Goal: Task Accomplishment & Management: Manage account settings

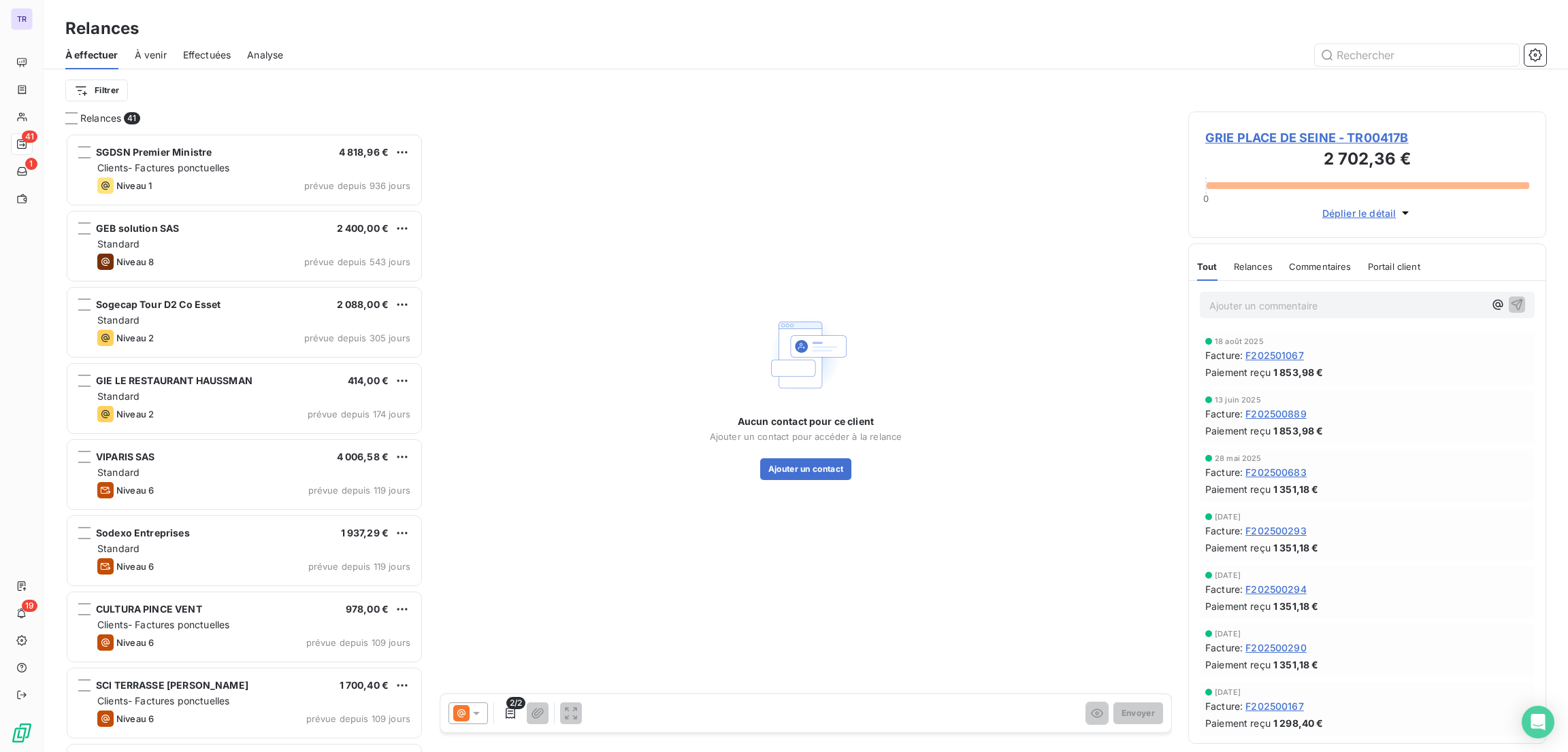
scroll to position [603, 342]
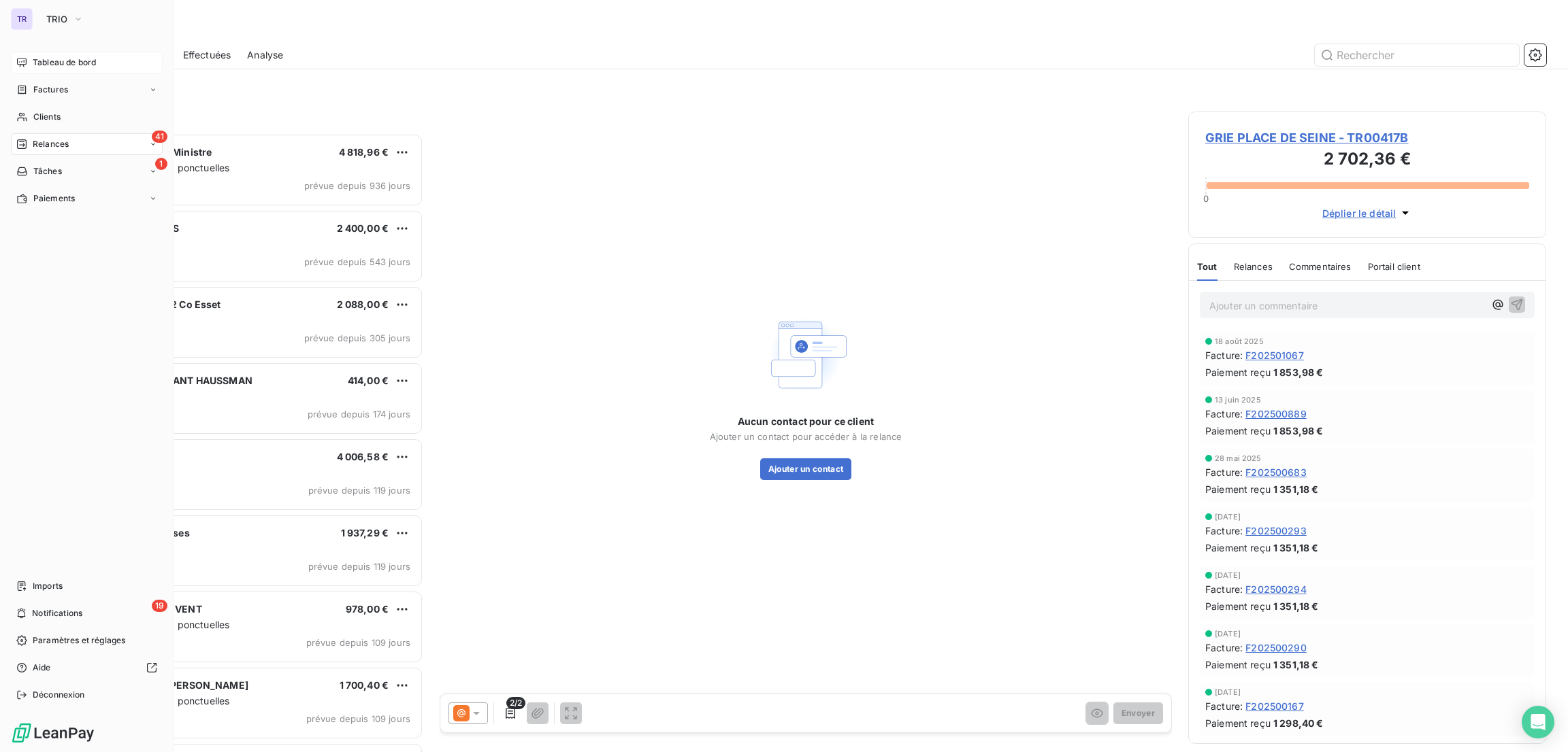
click at [66, 63] on span "Tableau de bord" at bounding box center [64, 63] width 64 height 12
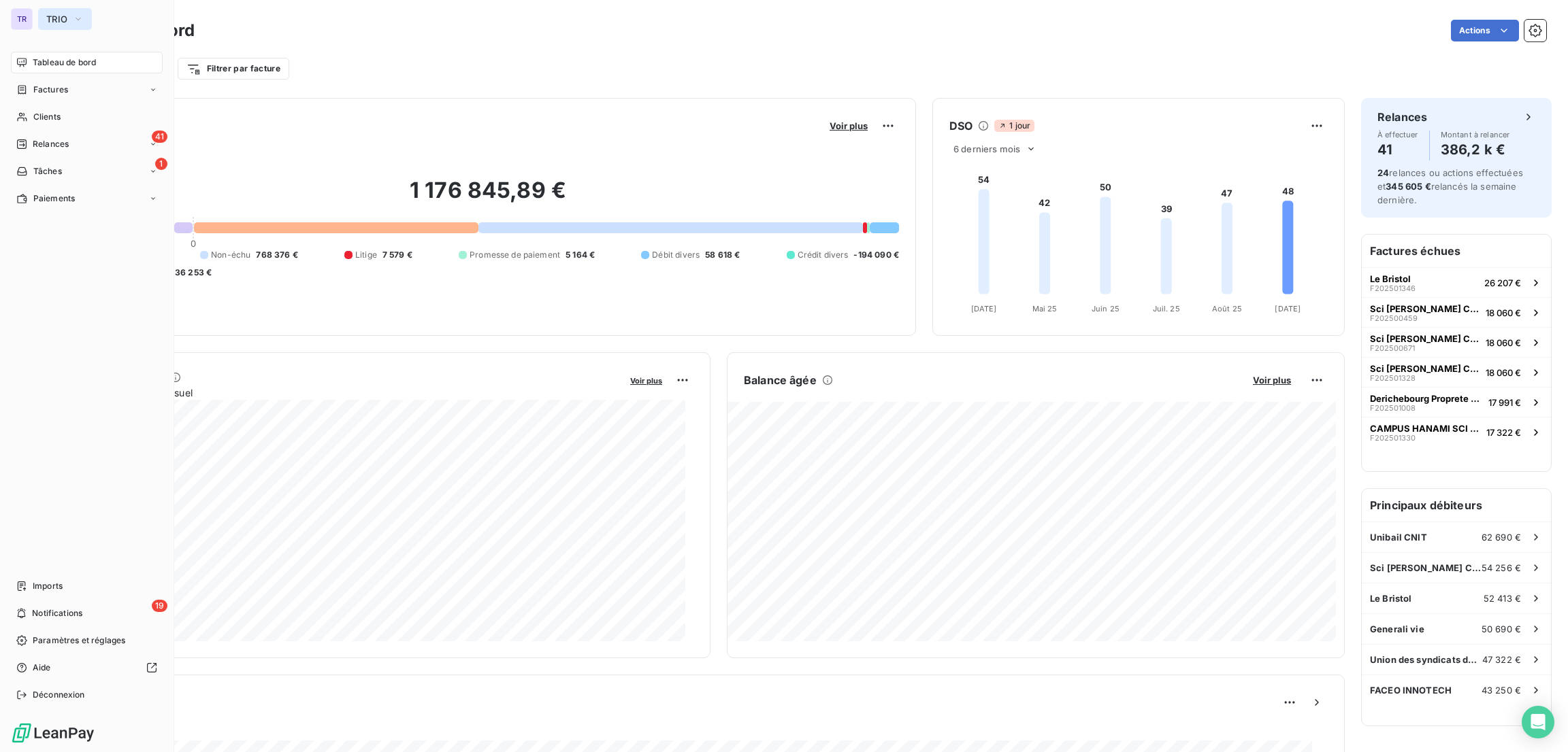
click at [60, 16] on span "TRIO" at bounding box center [57, 19] width 21 height 10
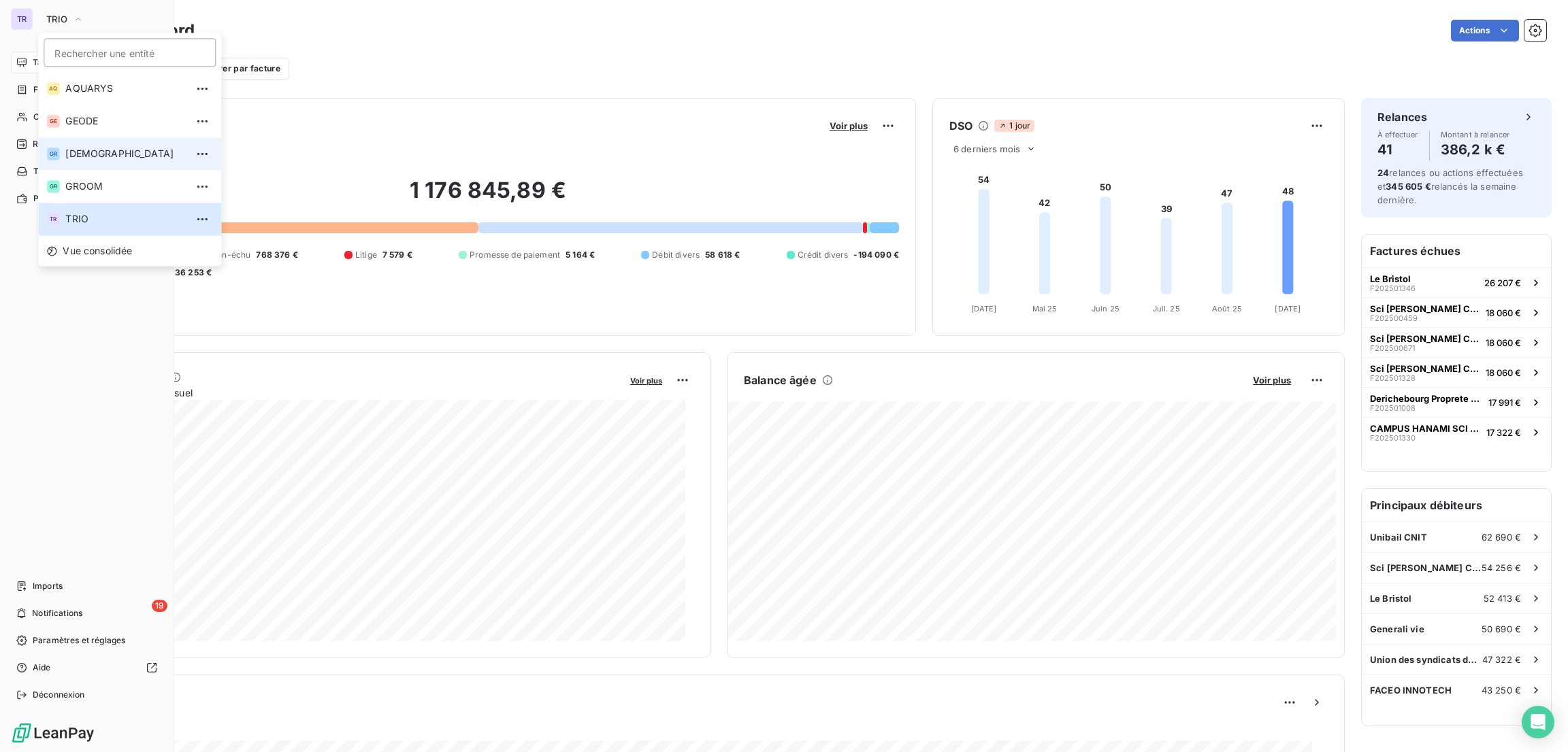
click at [91, 150] on span "[DEMOGRAPHIC_DATA]" at bounding box center [126, 154] width 120 height 14
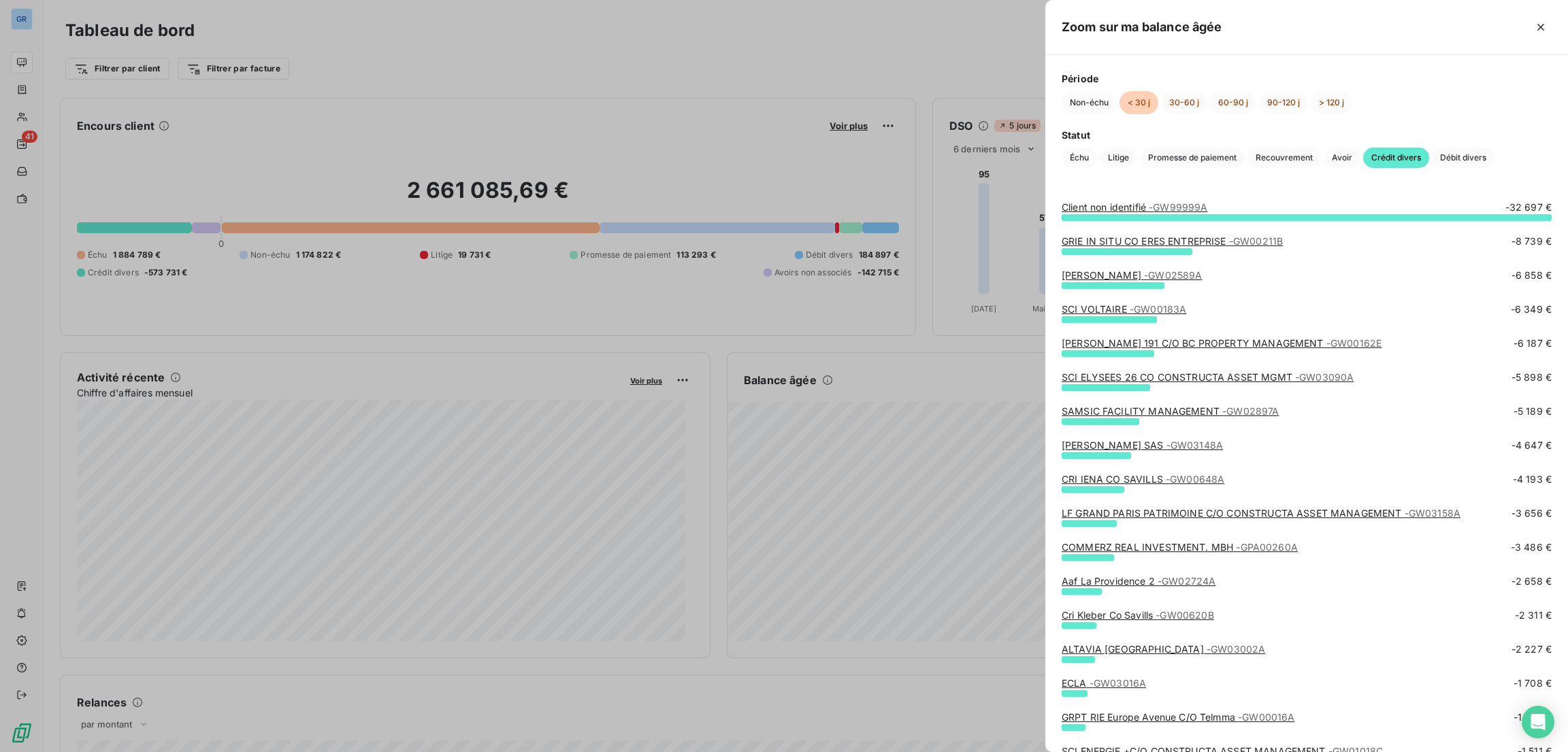
click at [1133, 238] on link "GRIE IN SITU CO ERES ENTREPRISE - GW00211B" at bounding box center [1172, 241] width 221 height 11
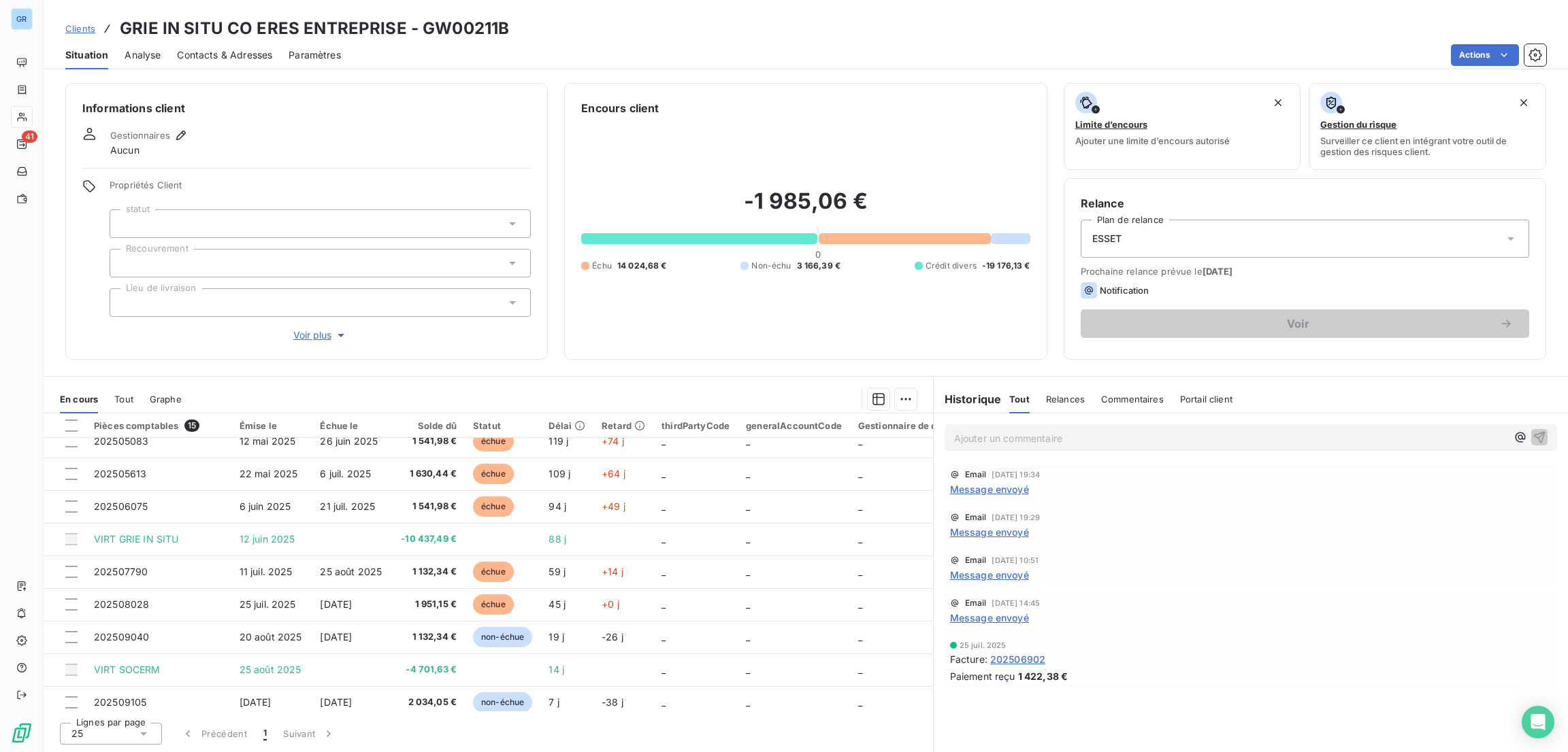
scroll to position [222, 0]
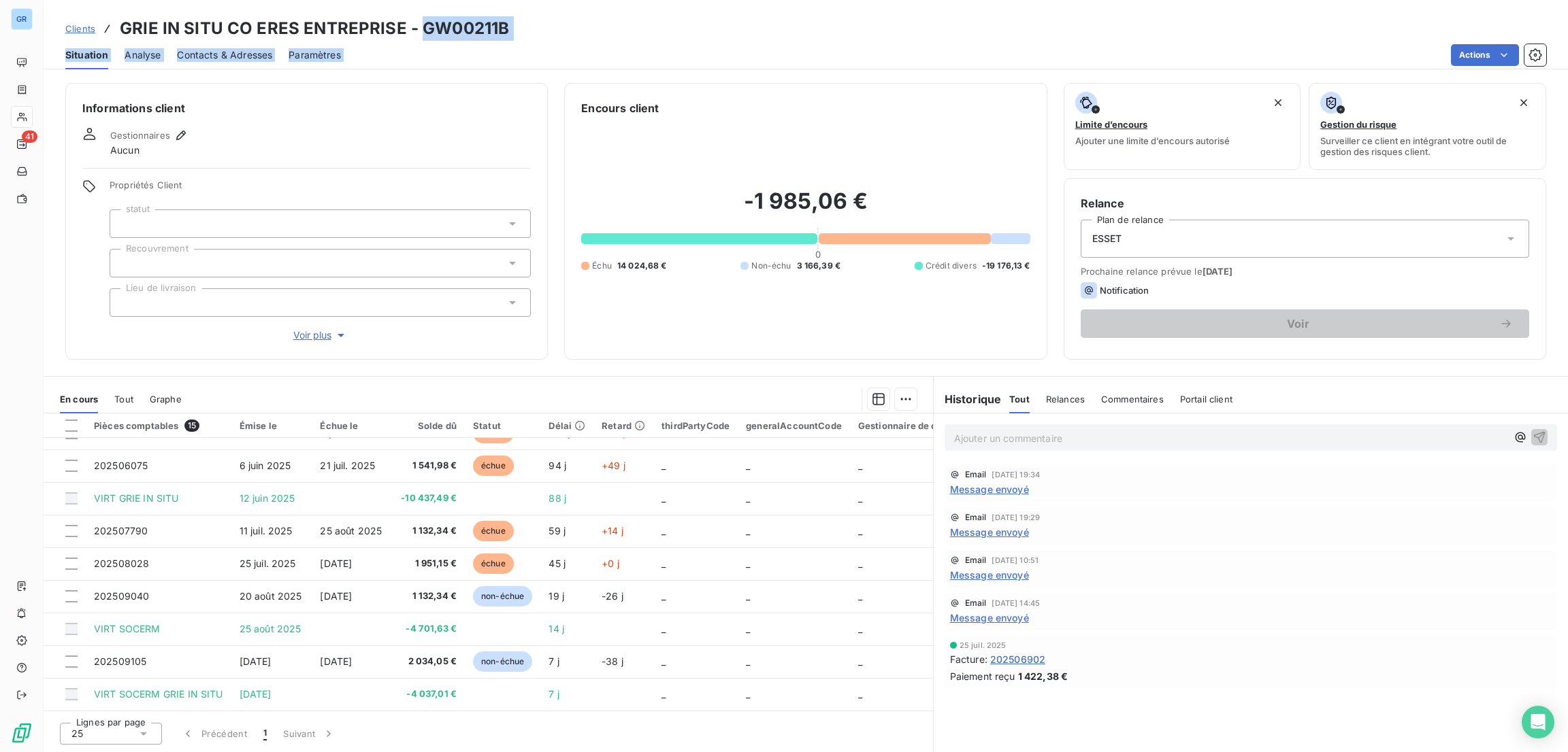
drag, startPoint x: 516, startPoint y: 41, endPoint x: 417, endPoint y: 22, distance: 100.8
click at [417, 22] on div "Clients GRIE IN SITU CO ERES ENTREPRISE - GW00211B Situation Analyse Contacts &…" at bounding box center [805, 35] width 1524 height 70
click at [503, 40] on h3 "GRIE IN SITU CO ERES ENTREPRISE - GW00211B" at bounding box center [314, 29] width 389 height 24
drag, startPoint x: 509, startPoint y: 30, endPoint x: 418, endPoint y: 30, distance: 91.0
click at [418, 30] on div "Clients GRIE IN SITU CO ERES ENTREPRISE - GW00211B" at bounding box center [805, 29] width 1524 height 24
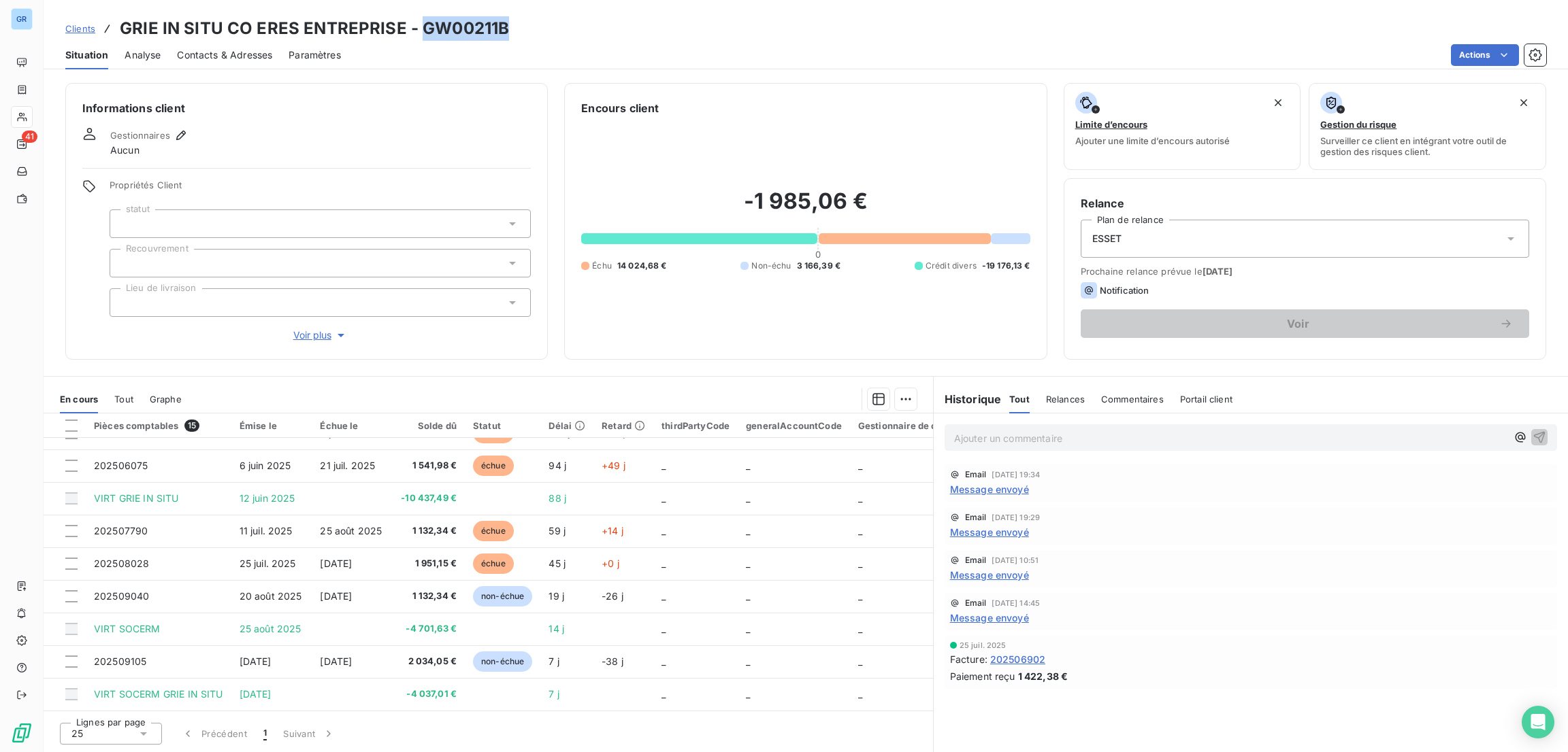
copy h3 "GW00211B"
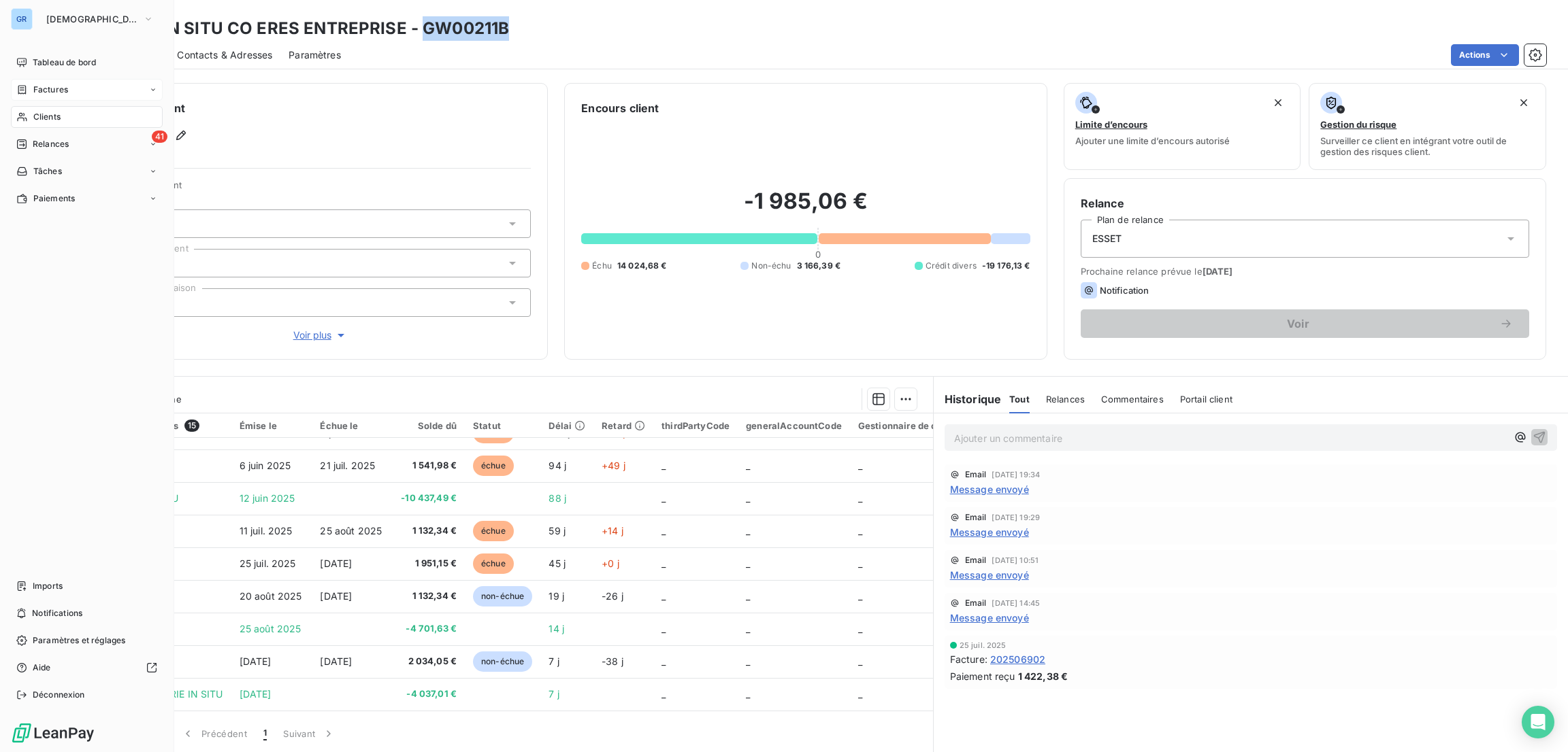
click at [57, 82] on div "Factures" at bounding box center [86, 89] width 152 height 22
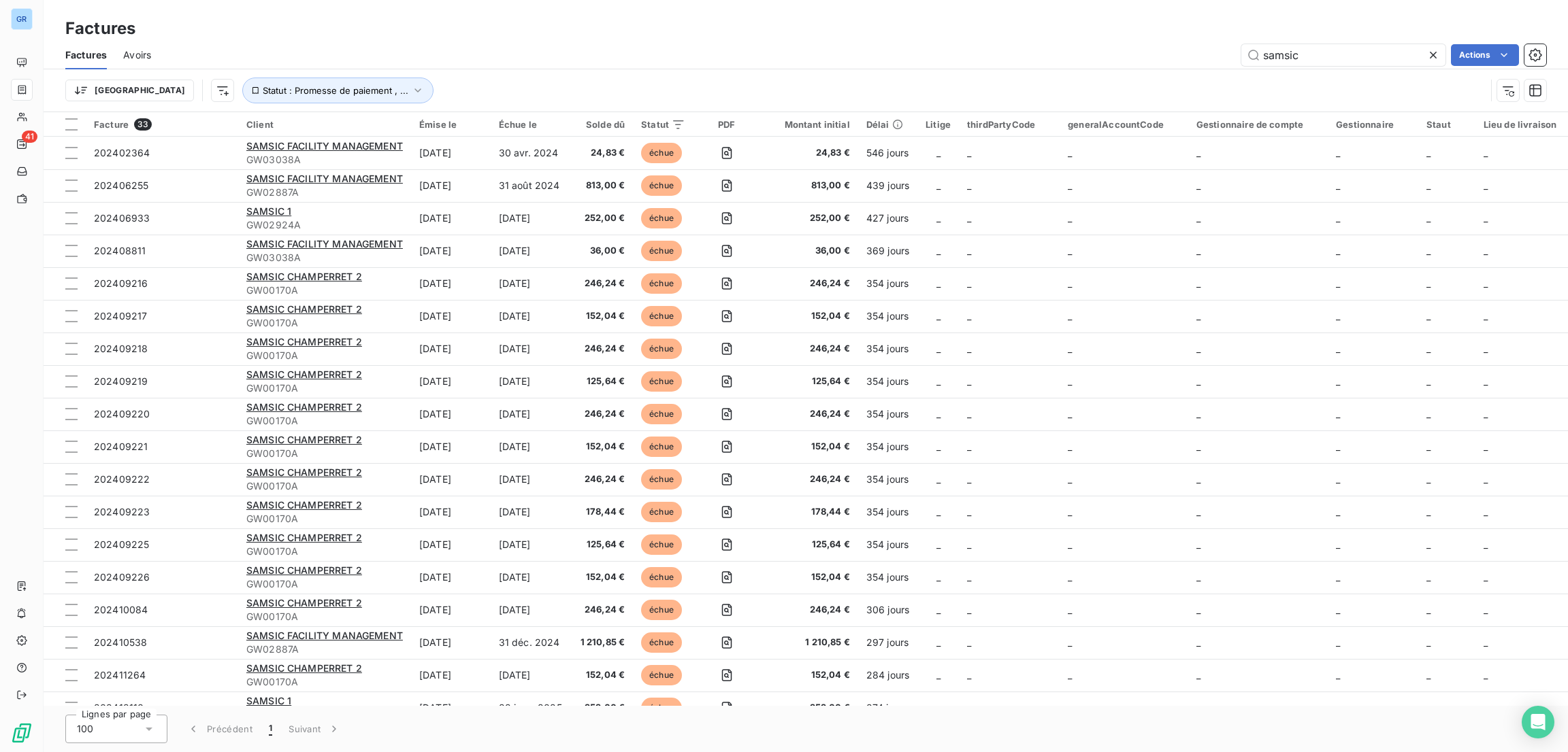
drag, startPoint x: 1349, startPoint y: 54, endPoint x: 1006, endPoint y: 43, distance: 343.2
click at [1006, 44] on div "samsic Actions" at bounding box center [857, 55] width 1379 height 22
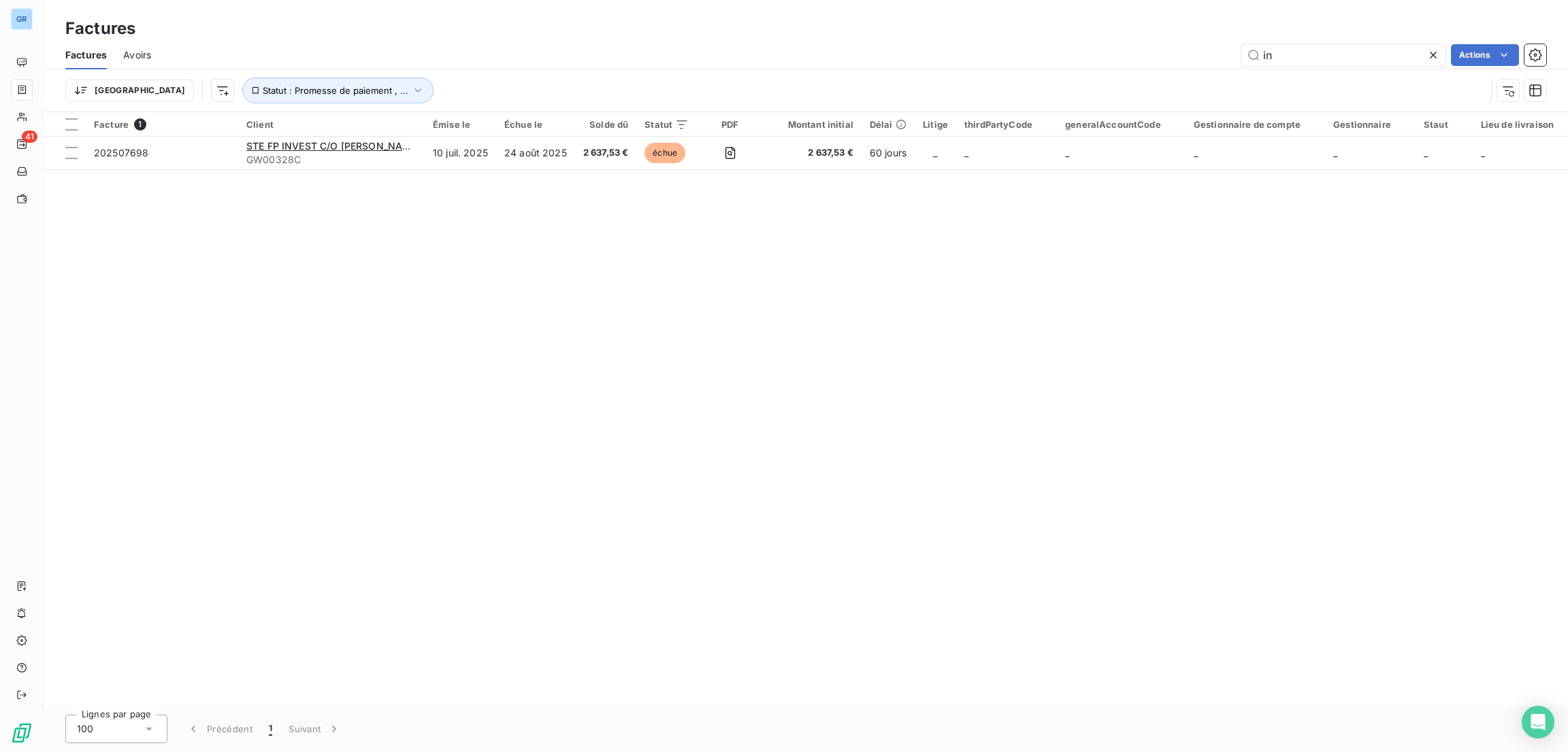
type input "i"
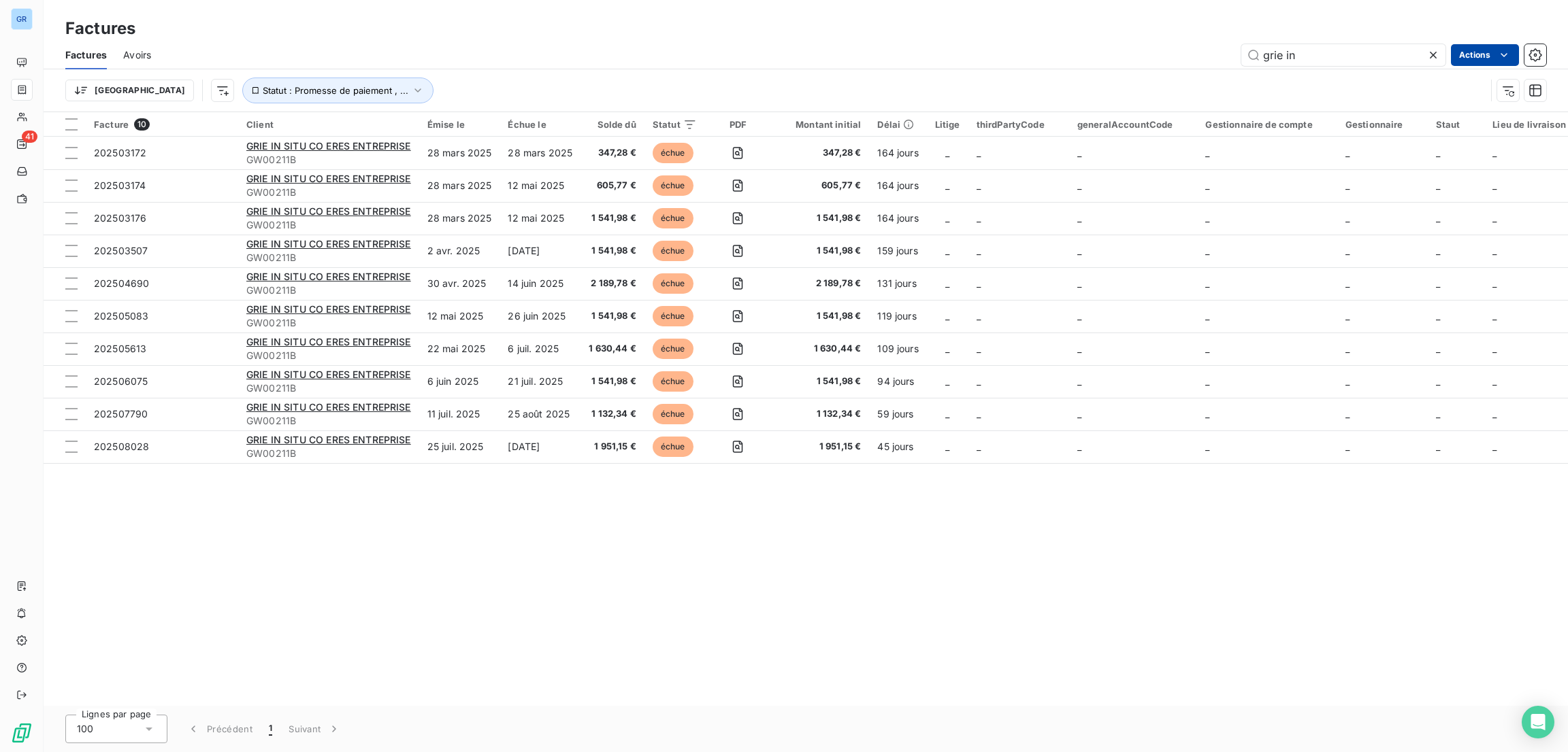
click at [1492, 60] on html "GR 41 Factures Factures Avoirs grie in Actions Trier Statut : Promesse de paiem…" at bounding box center [784, 376] width 1568 height 752
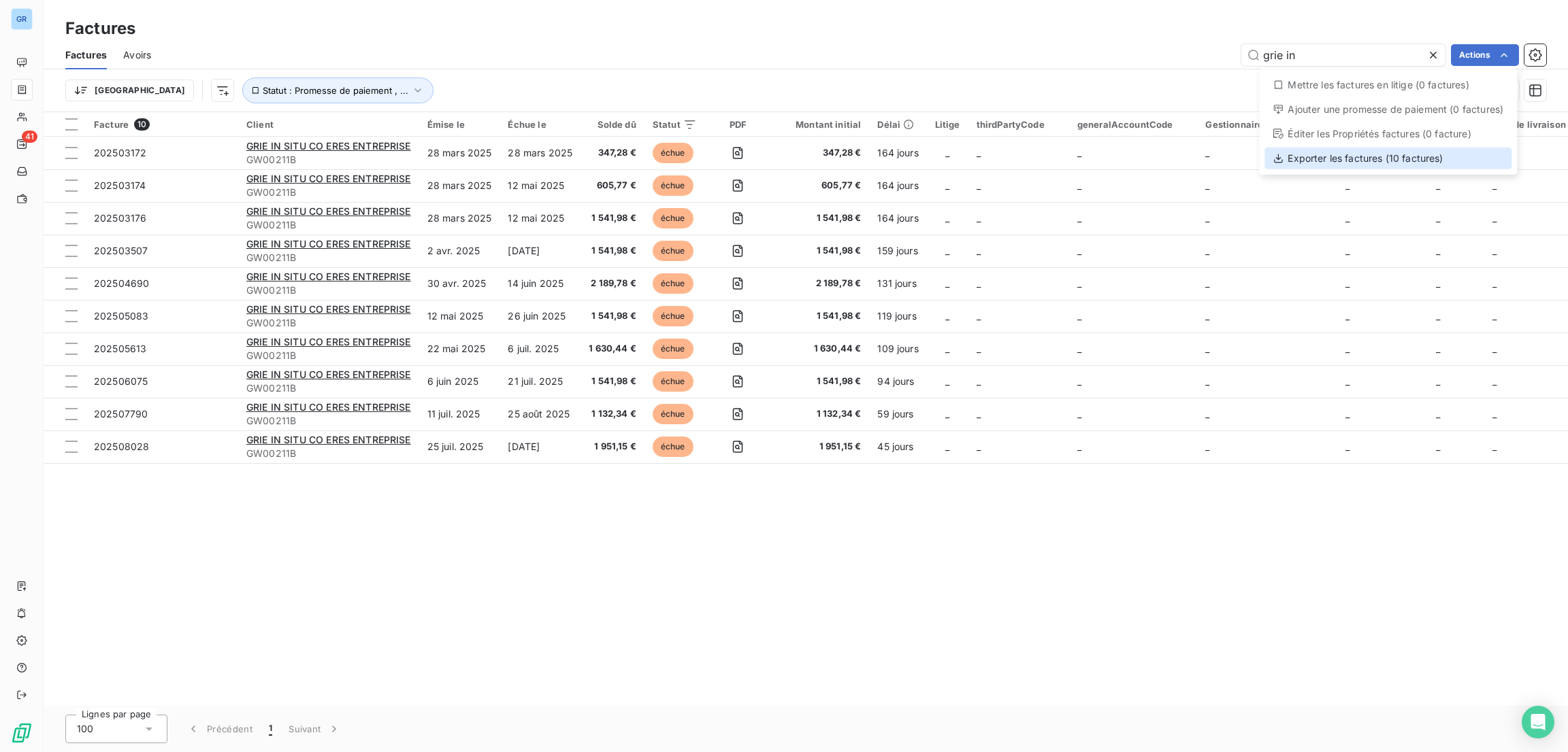
click at [1380, 164] on div "Exporter les factures (10 factures)" at bounding box center [1387, 158] width 247 height 22
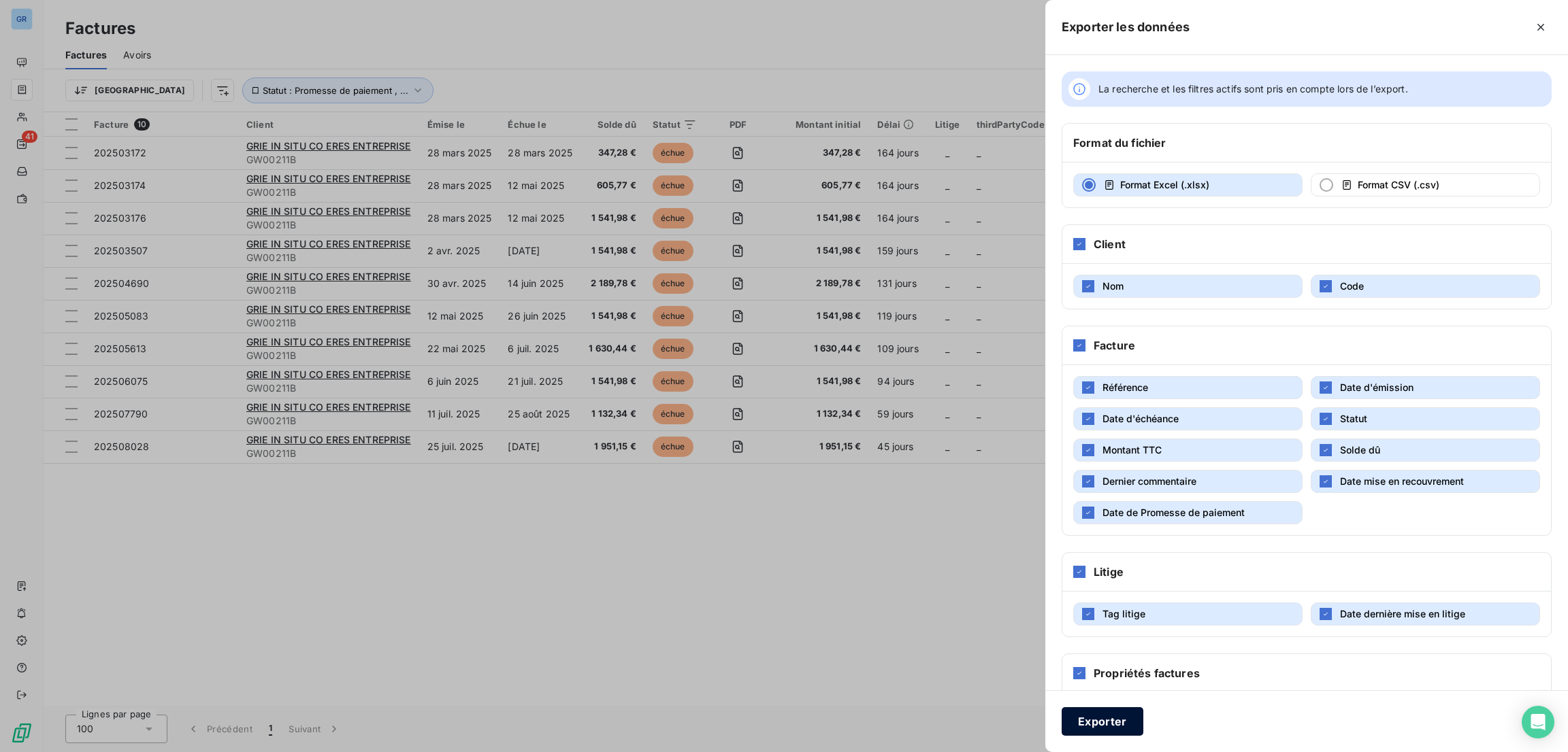
click at [1093, 728] on button "Exporter" at bounding box center [1103, 721] width 82 height 29
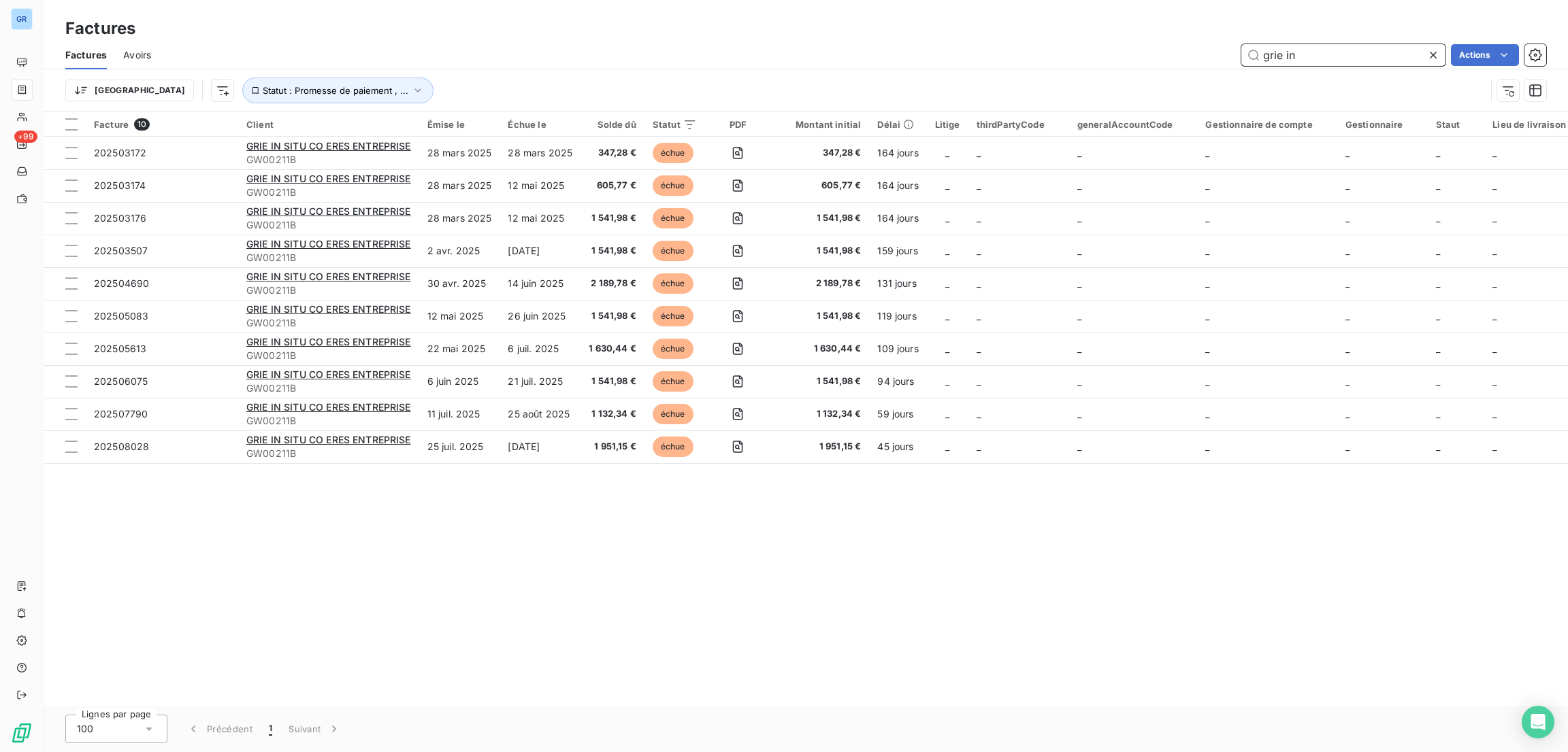
drag, startPoint x: 1314, startPoint y: 58, endPoint x: 1022, endPoint y: 36, distance: 292.8
click at [1022, 36] on div "Factures Factures Avoirs grie in Actions Trier Statut : Promesse de paiement , …" at bounding box center [805, 56] width 1524 height 113
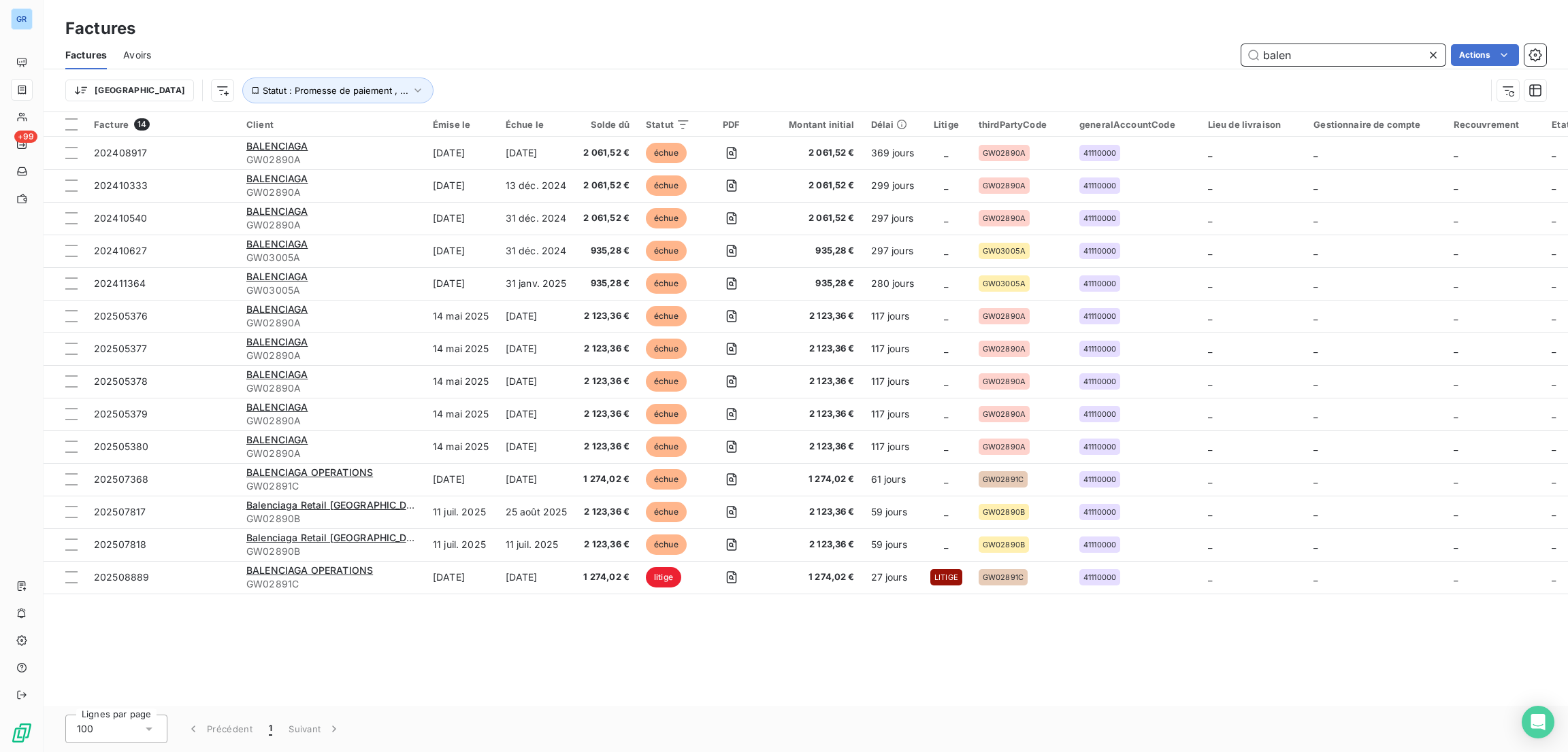
type input "balen"
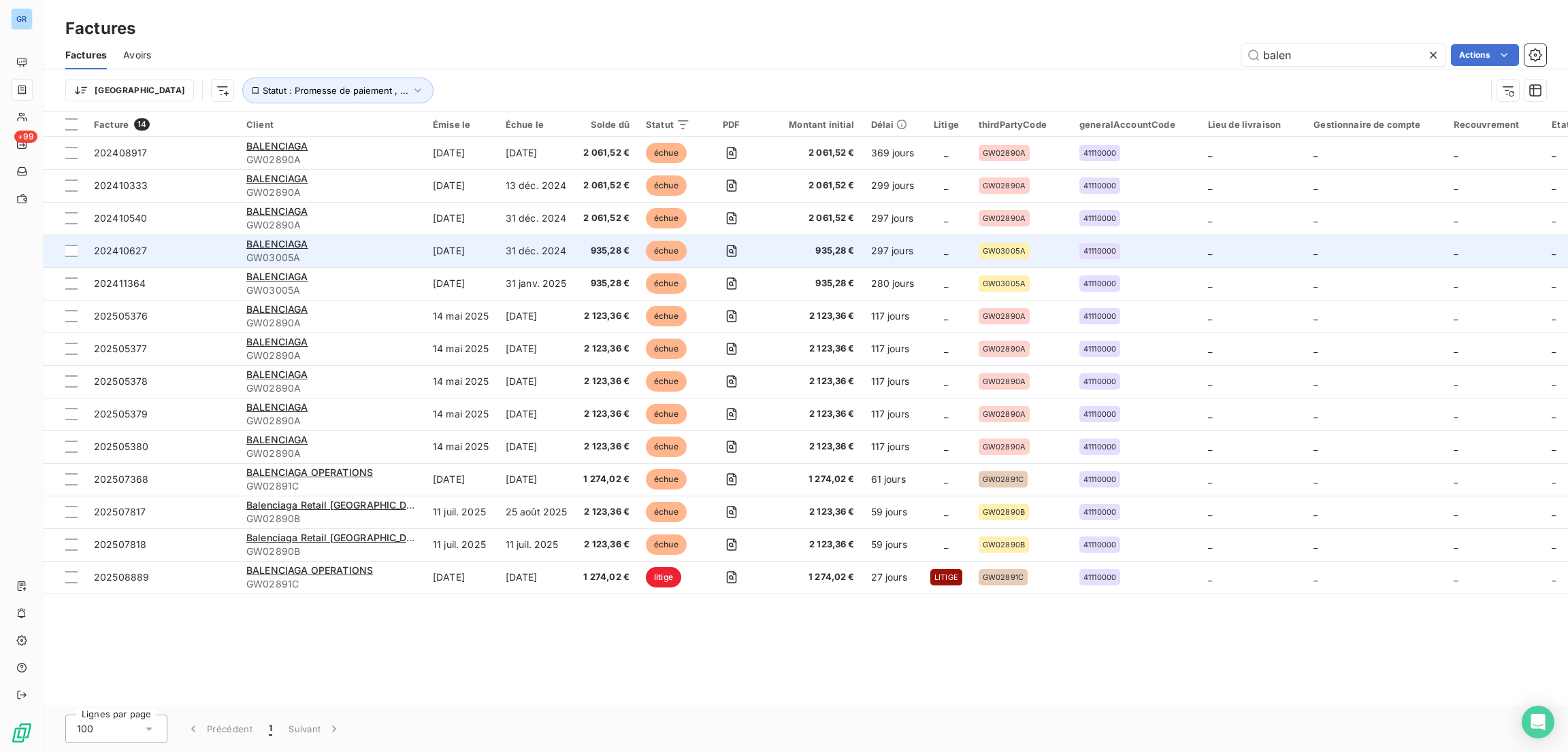
click at [646, 243] on span "échue" at bounding box center [666, 250] width 41 height 20
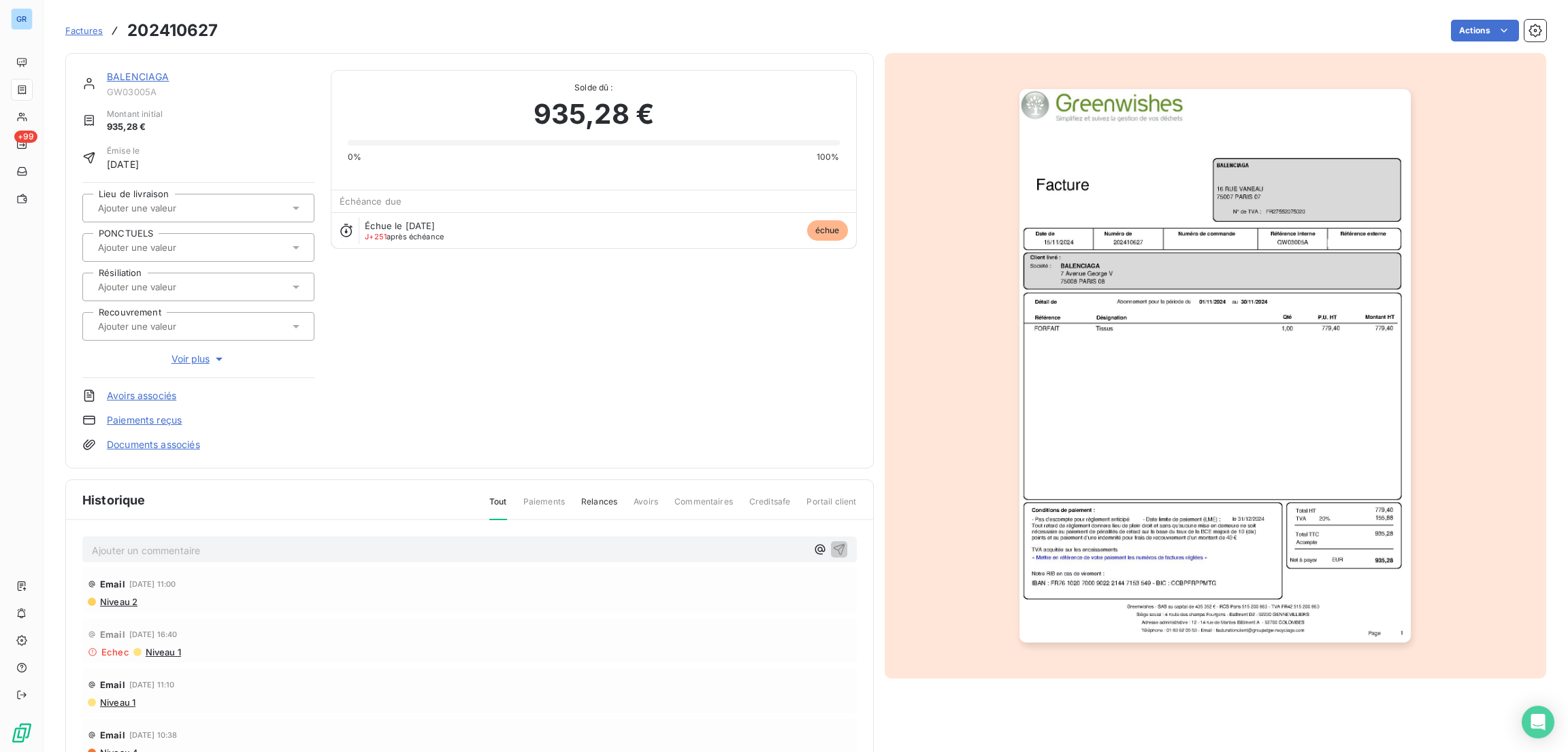
click at [125, 75] on link "BALENCIAGA" at bounding box center [138, 76] width 63 height 11
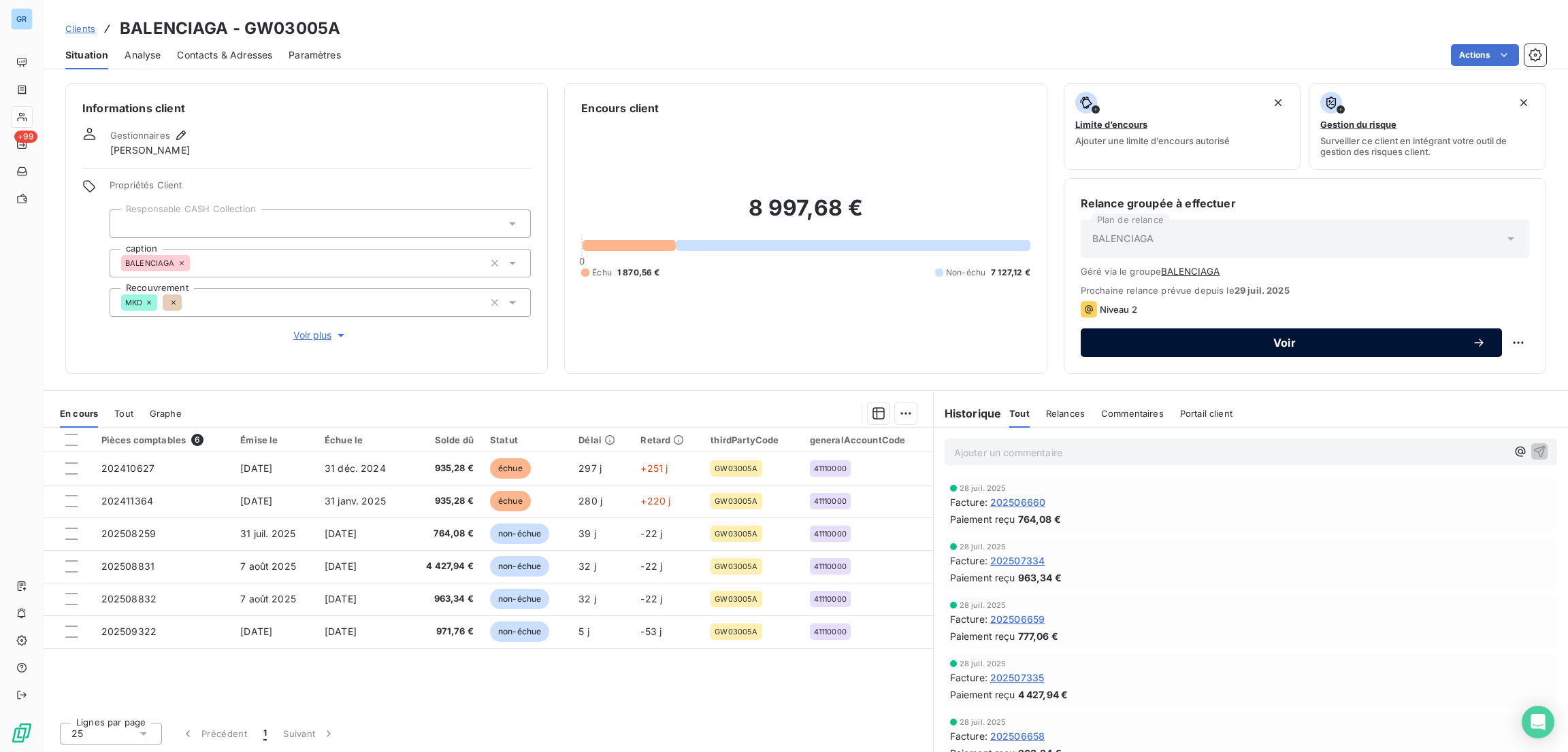
click at [1201, 336] on div "Voir" at bounding box center [1291, 343] width 388 height 14
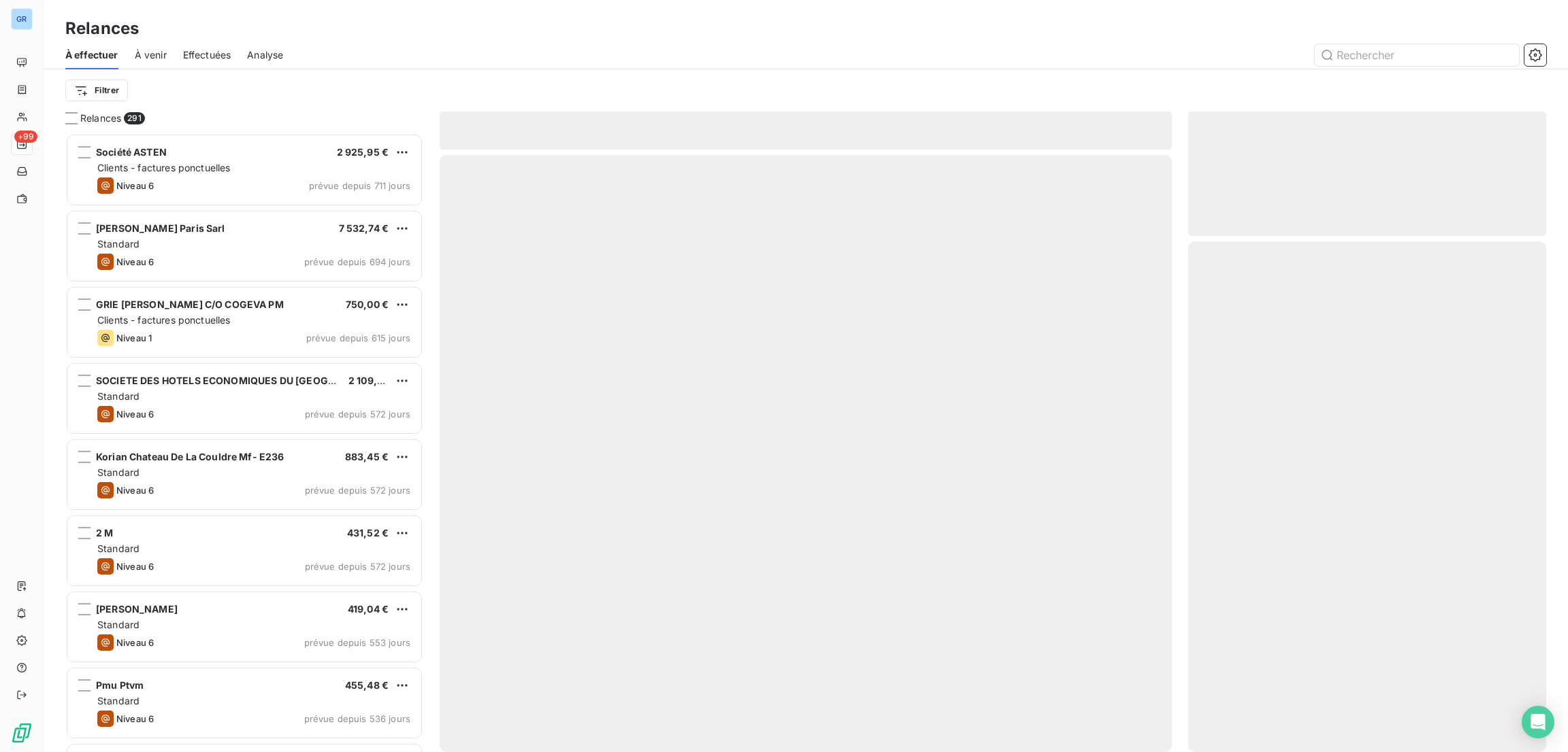
scroll to position [603, 342]
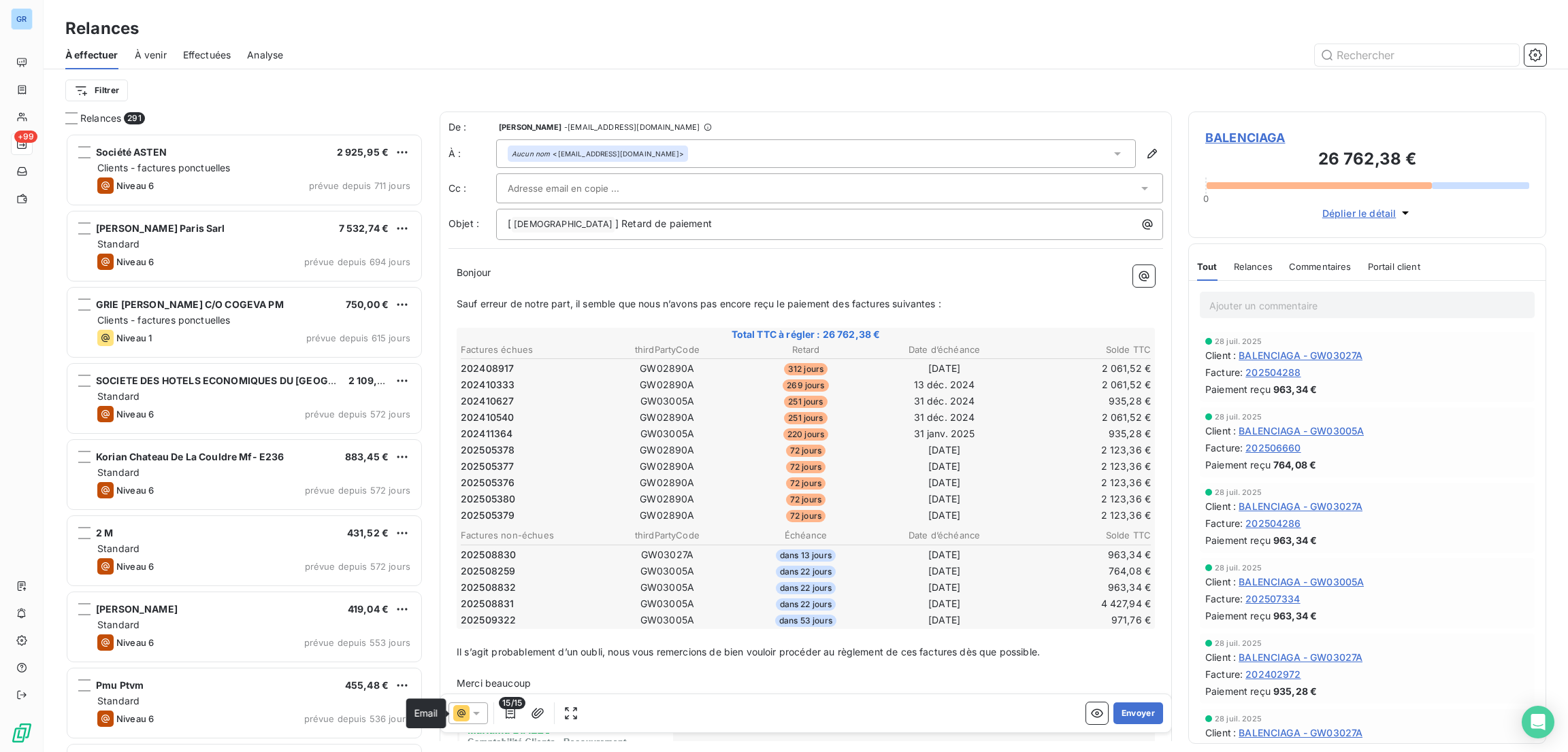
click at [462, 711] on icon at bounding box center [461, 714] width 17 height 17
click at [502, 675] on li "Niveau 2 ( J+3 )" at bounding box center [540, 686] width 184 height 27
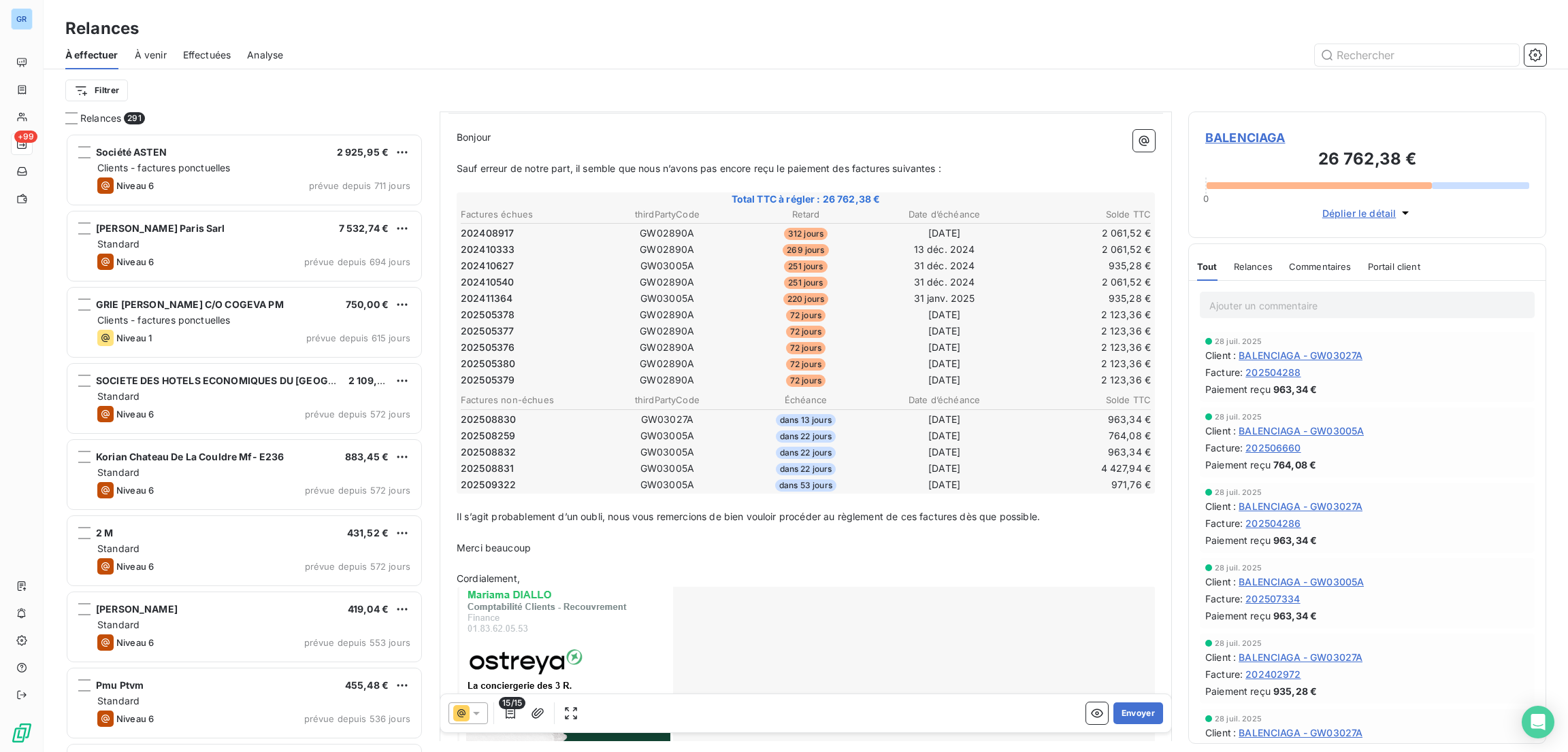
scroll to position [0, 0]
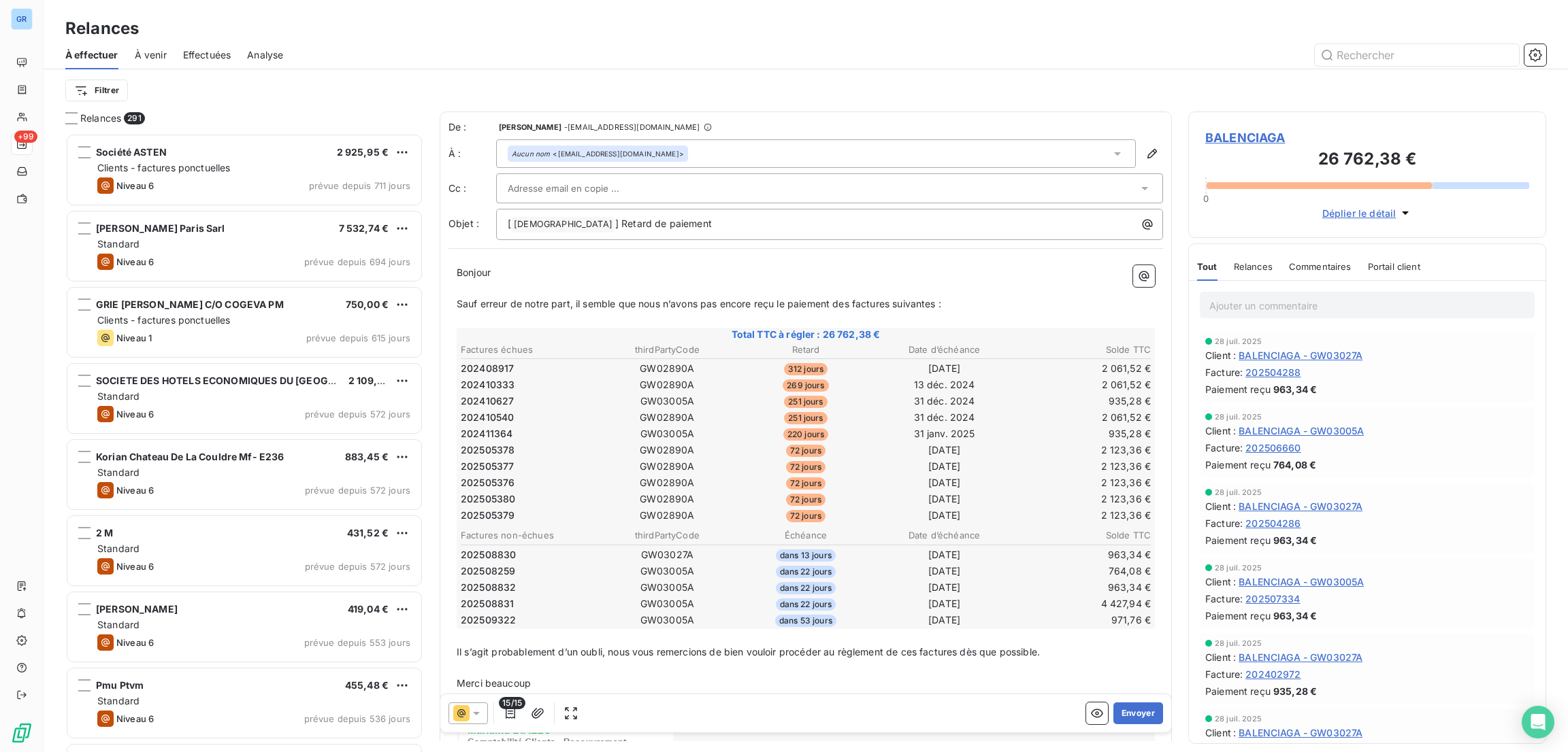
click at [469, 709] on icon at bounding box center [476, 714] width 14 height 14
click at [496, 680] on span "Niveau 2" at bounding box center [496, 687] width 41 height 14
click at [462, 714] on icon at bounding box center [461, 714] width 17 height 17
click at [483, 654] on span "Niveau 1" at bounding box center [495, 660] width 38 height 14
click at [545, 676] on p "Merci beaucoup" at bounding box center [805, 684] width 698 height 16
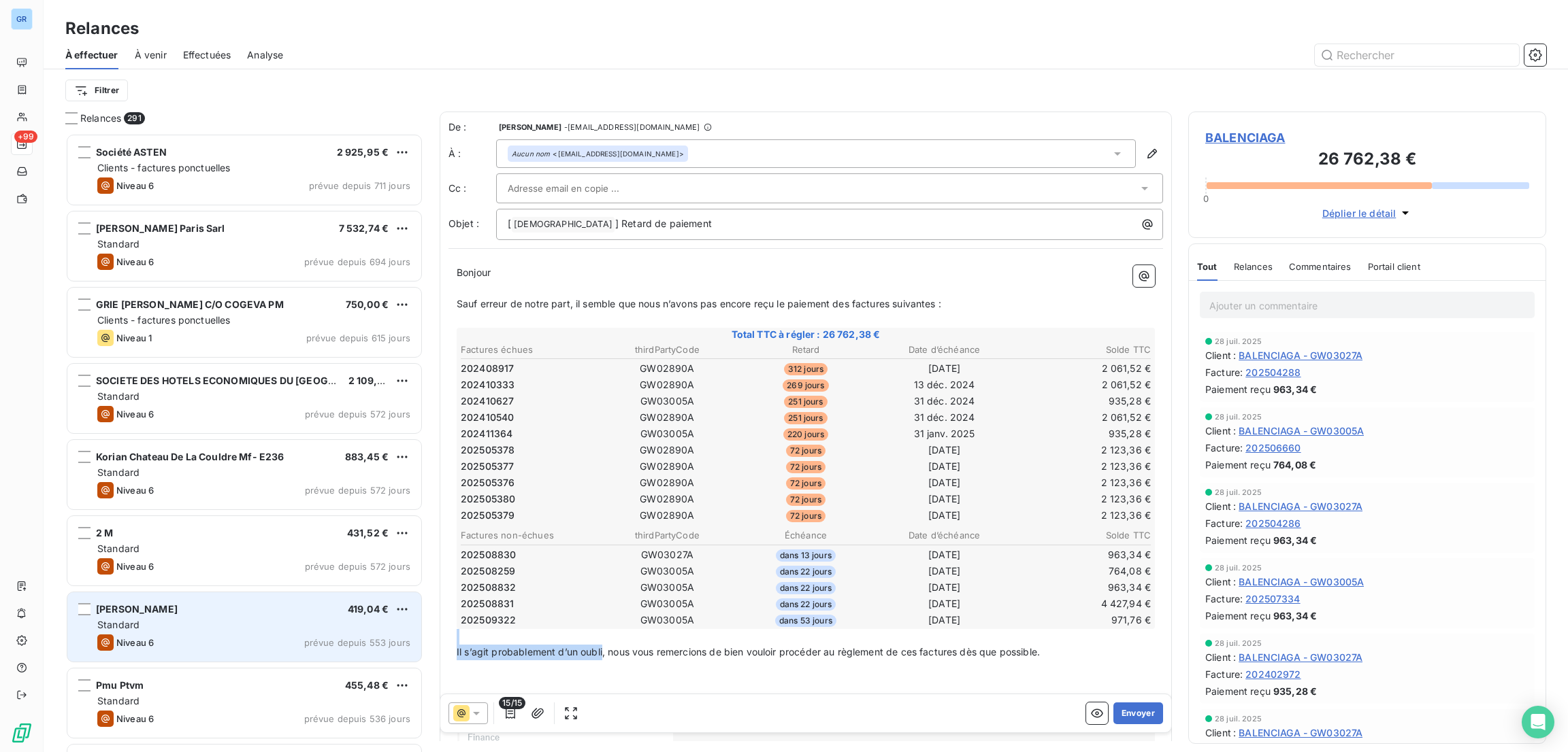
drag, startPoint x: 602, startPoint y: 640, endPoint x: 370, endPoint y: 629, distance: 232.3
click at [370, 629] on div "Relances 291 Société ASTEN 2 925,95 € Clients - factures ponctuelles Niveau 6 p…" at bounding box center [805, 432] width 1524 height 641
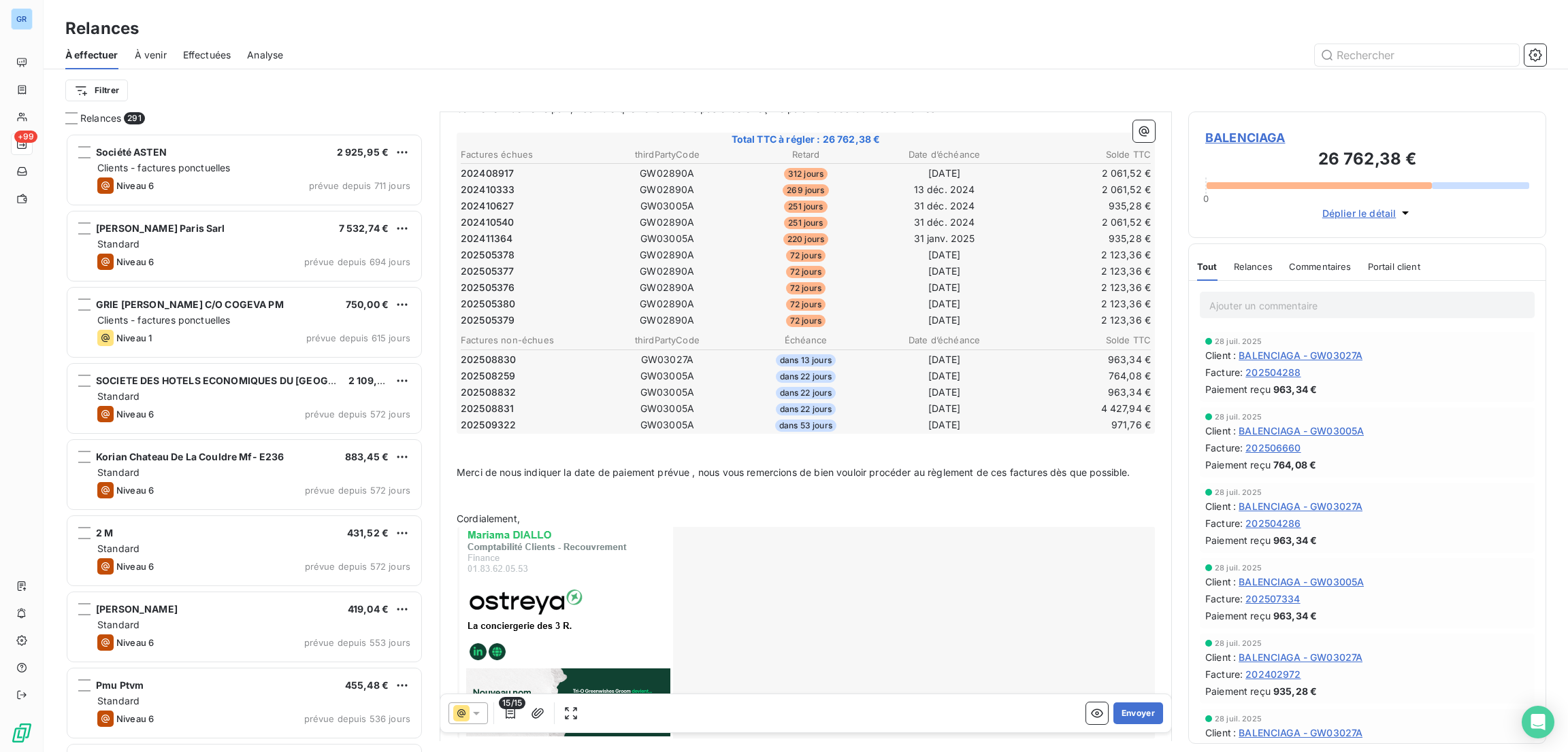
scroll to position [201, 0]
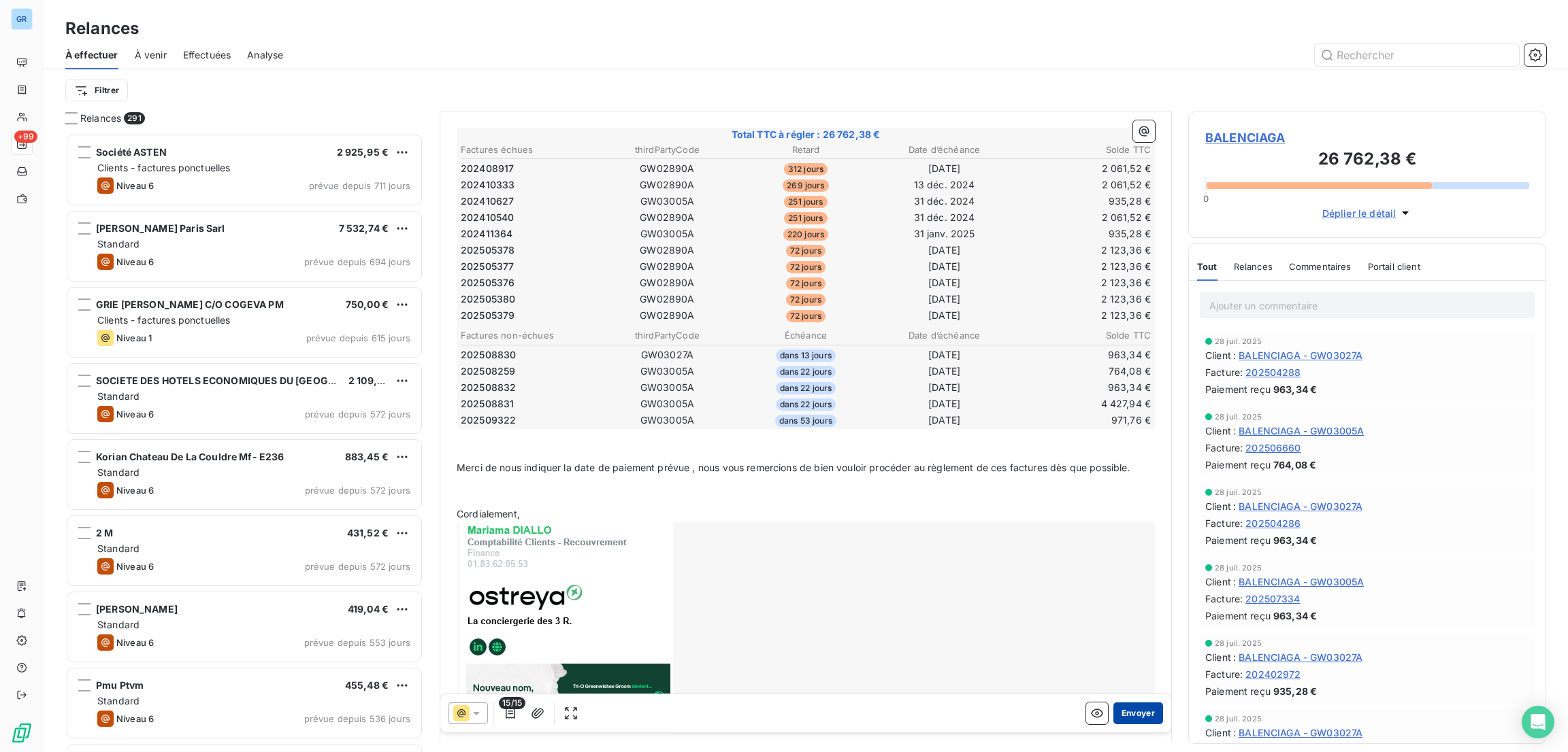
click at [1125, 703] on button "Envoyer" at bounding box center [1138, 714] width 50 height 22
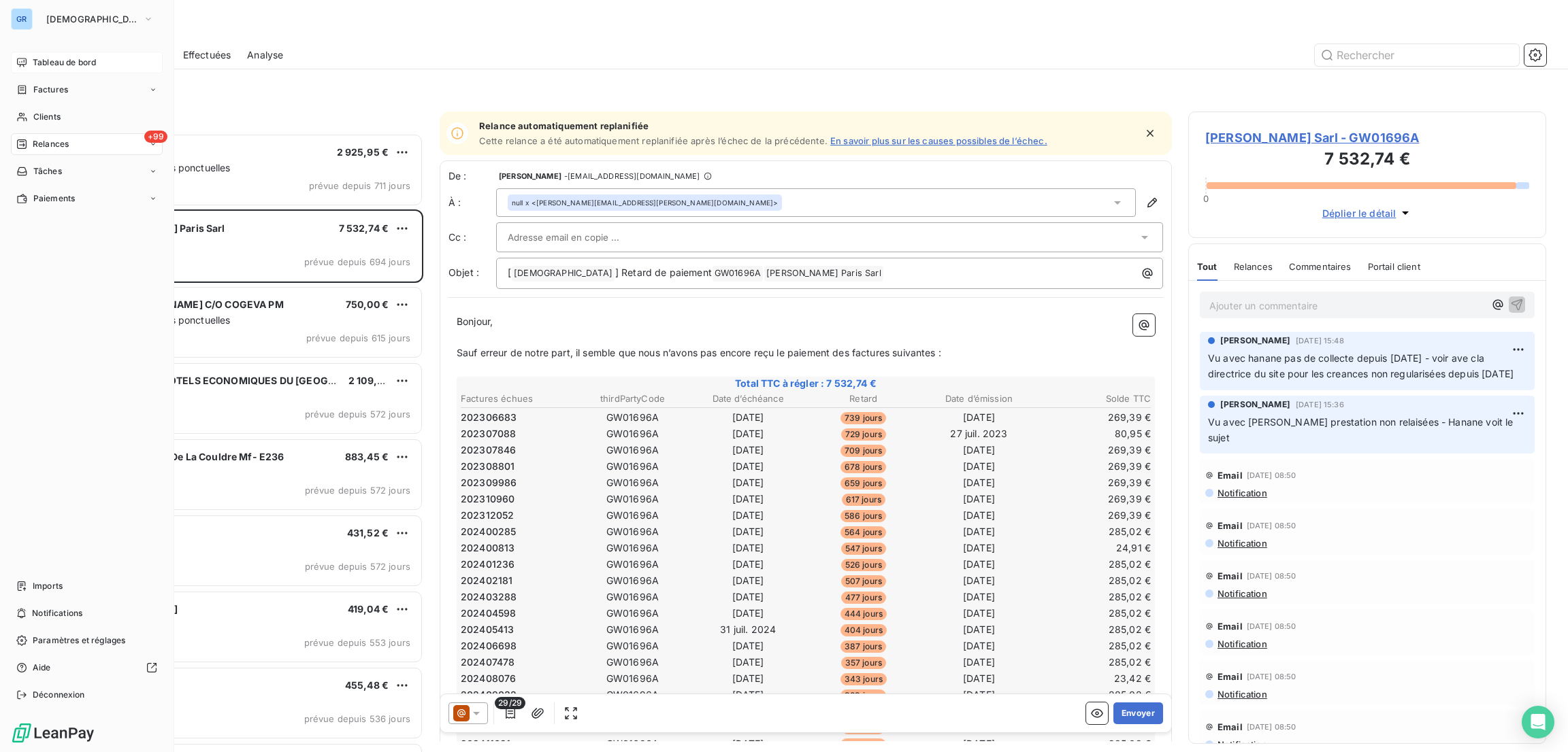
click at [72, 64] on span "Tableau de bord" at bounding box center [64, 63] width 64 height 12
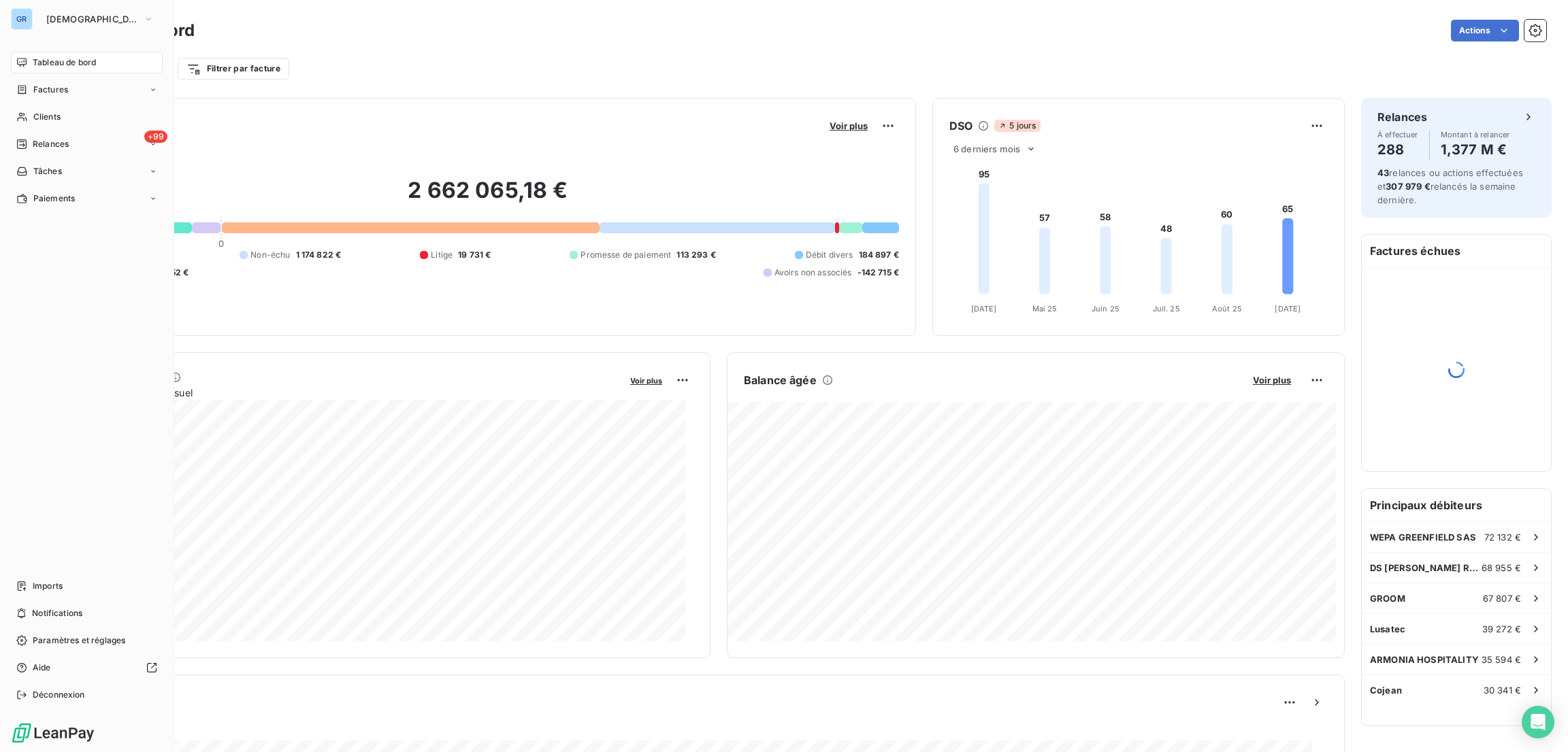
click at [86, 62] on span "Tableau de bord" at bounding box center [64, 63] width 64 height 12
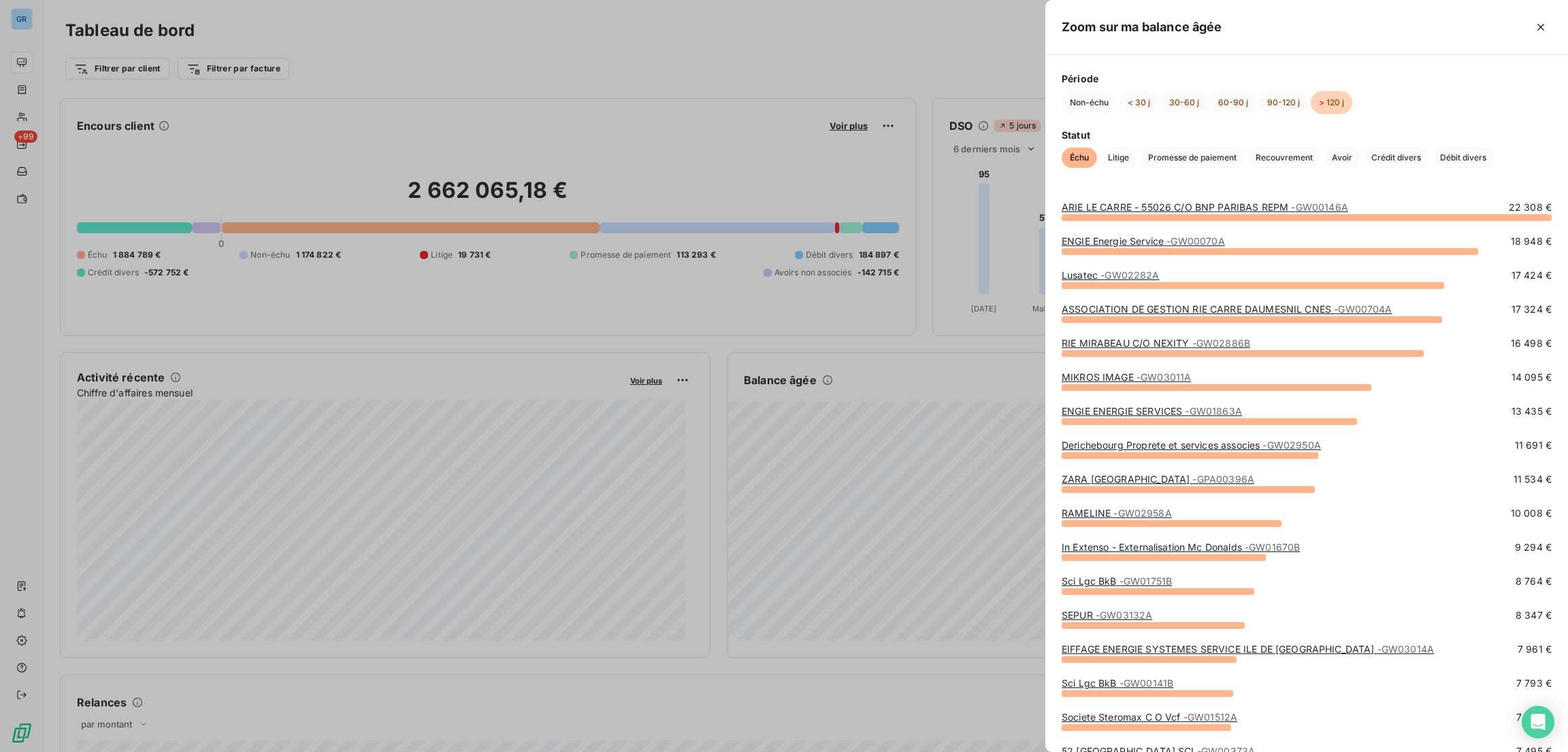
click at [684, 42] on div at bounding box center [784, 376] width 1568 height 752
click at [1120, 408] on link "ENGIE ENERGIE SERVICES - GW01863A" at bounding box center [1152, 411] width 181 height 11
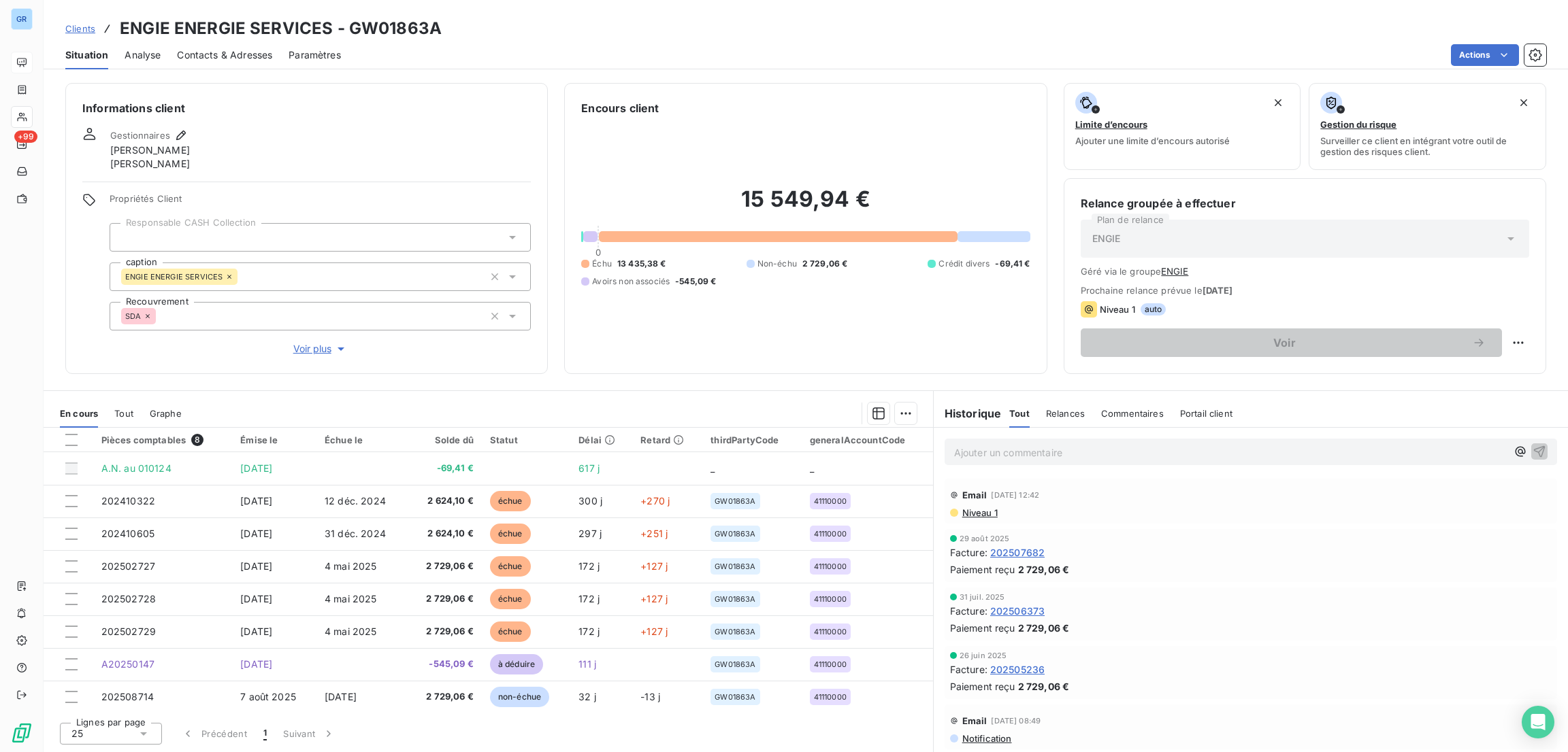
scroll to position [3, 0]
click at [975, 518] on span "Niveau 1" at bounding box center [979, 513] width 37 height 10
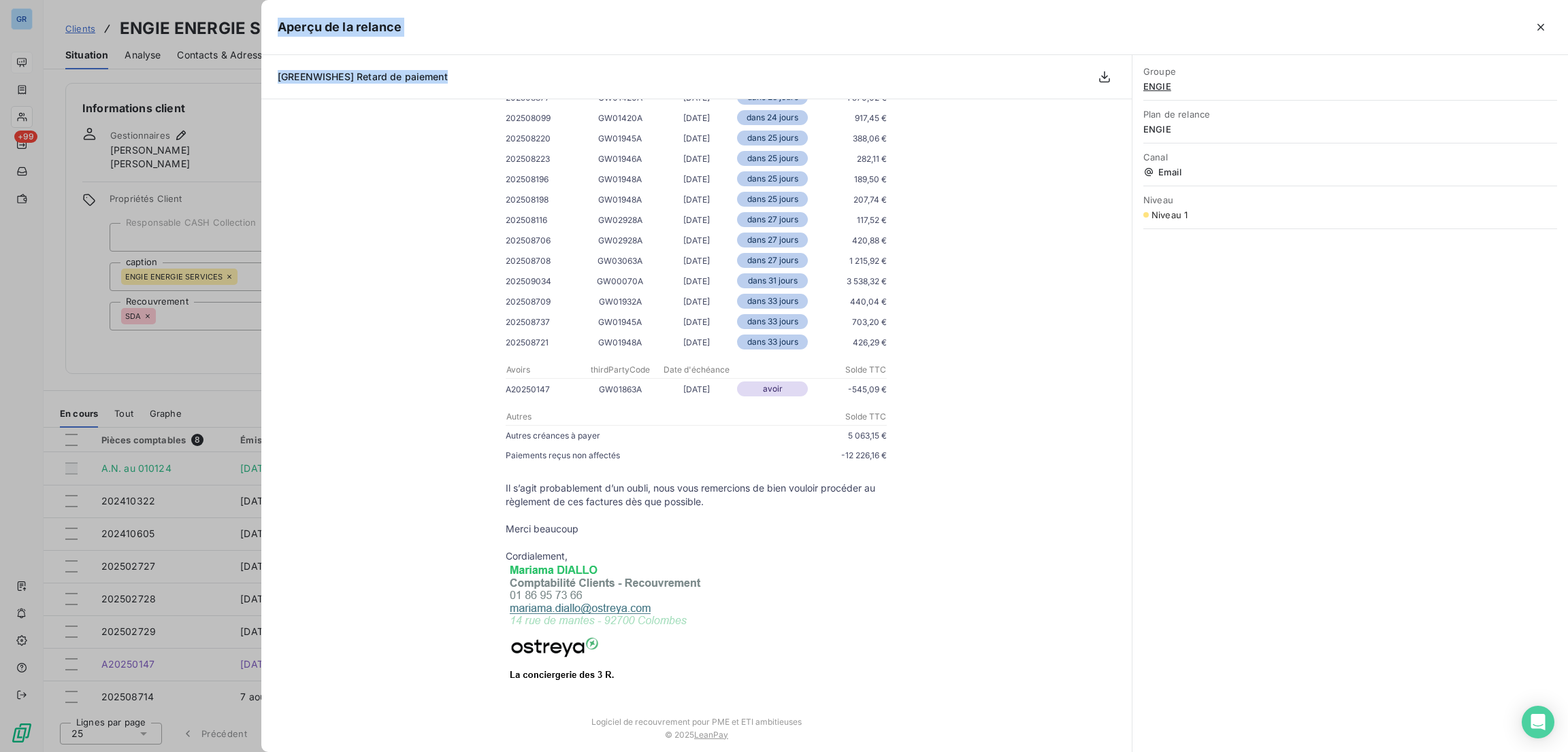
scroll to position [2607, 0]
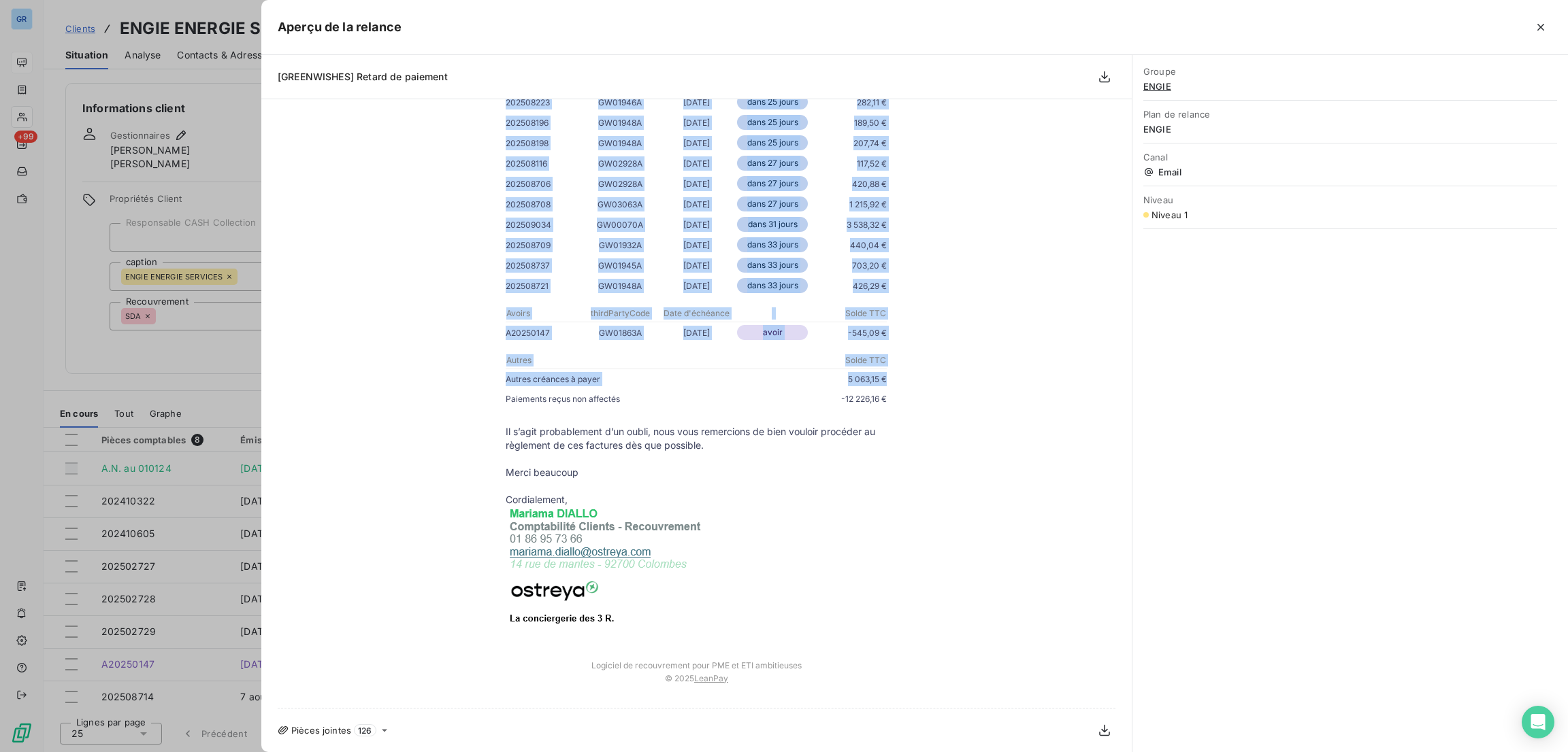
drag, startPoint x: 481, startPoint y: 299, endPoint x: 888, endPoint y: 401, distance: 419.6
copy div "Loremip Dolorsit Amet consec ad elits doei, te incidi utl etdo m’aliqu eni admi…"
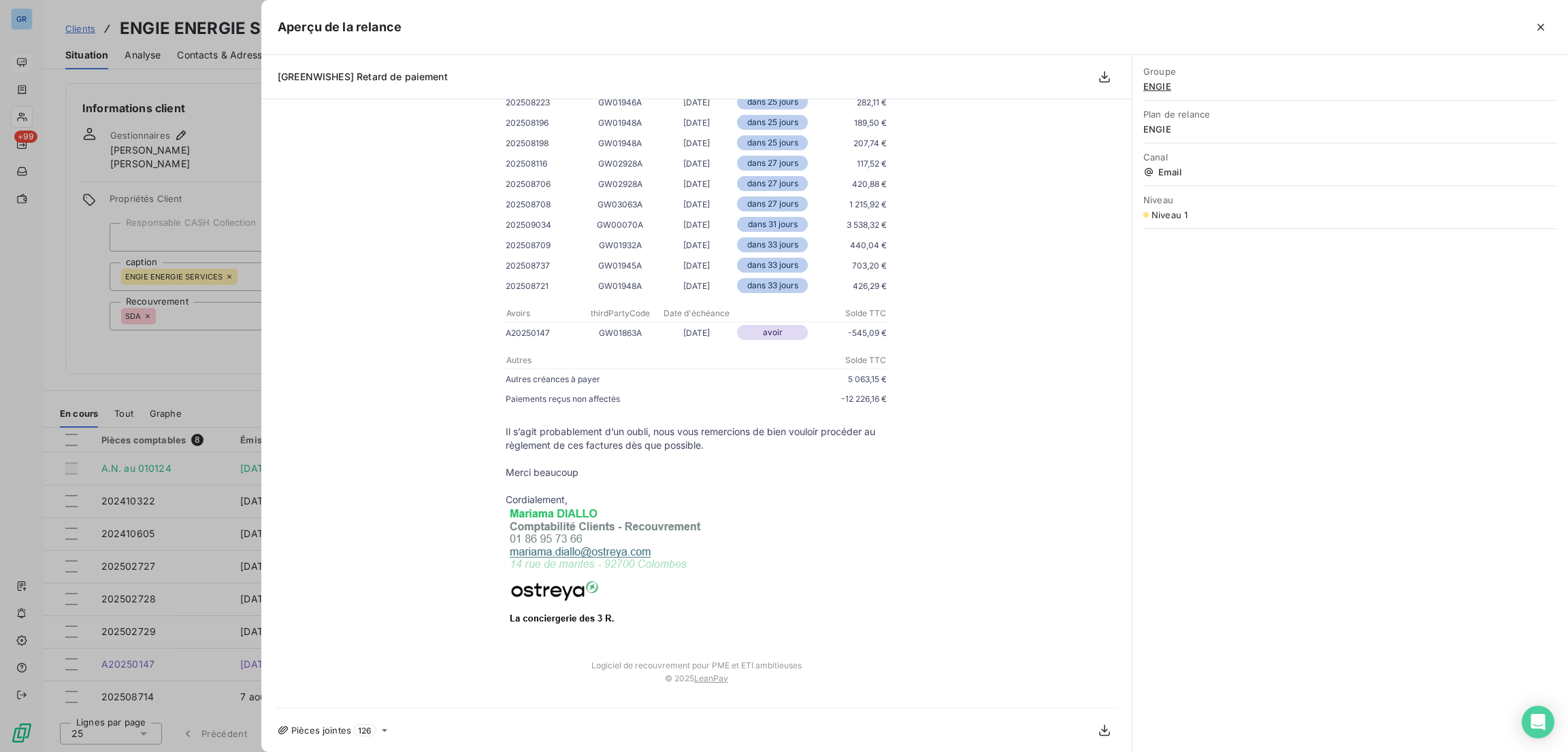
click at [212, 101] on div at bounding box center [784, 376] width 1568 height 752
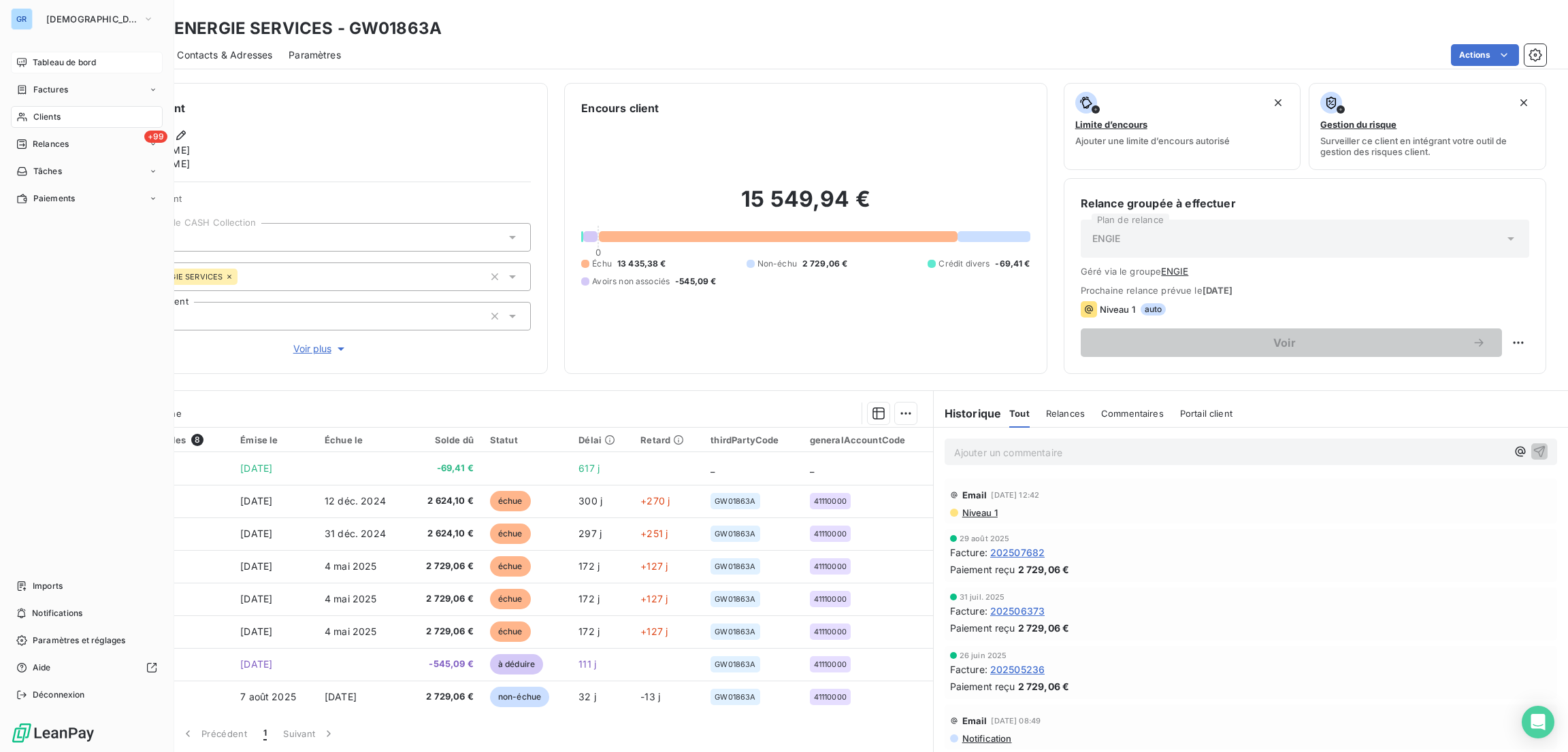
click at [51, 112] on span "Clients" at bounding box center [46, 117] width 27 height 12
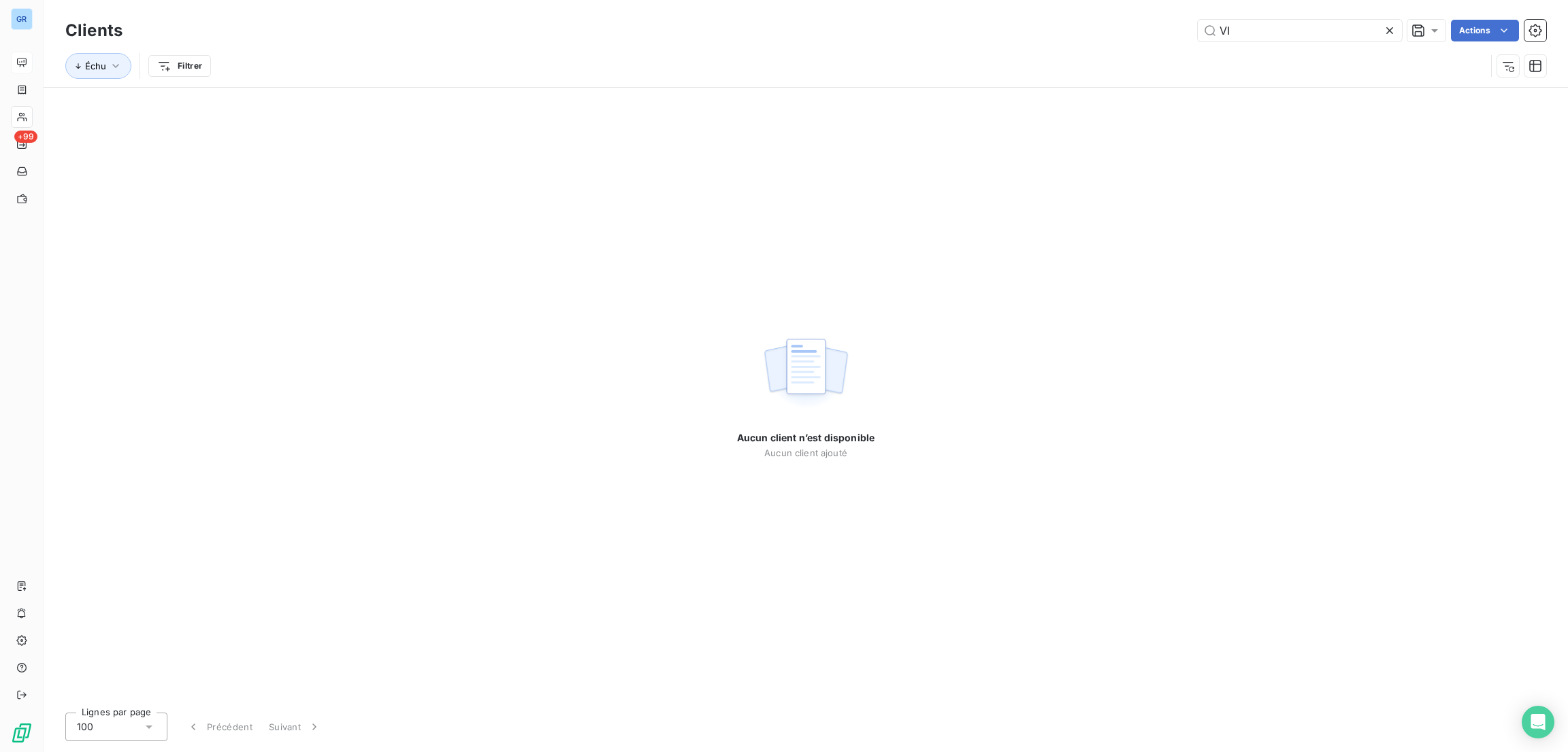
type input "V"
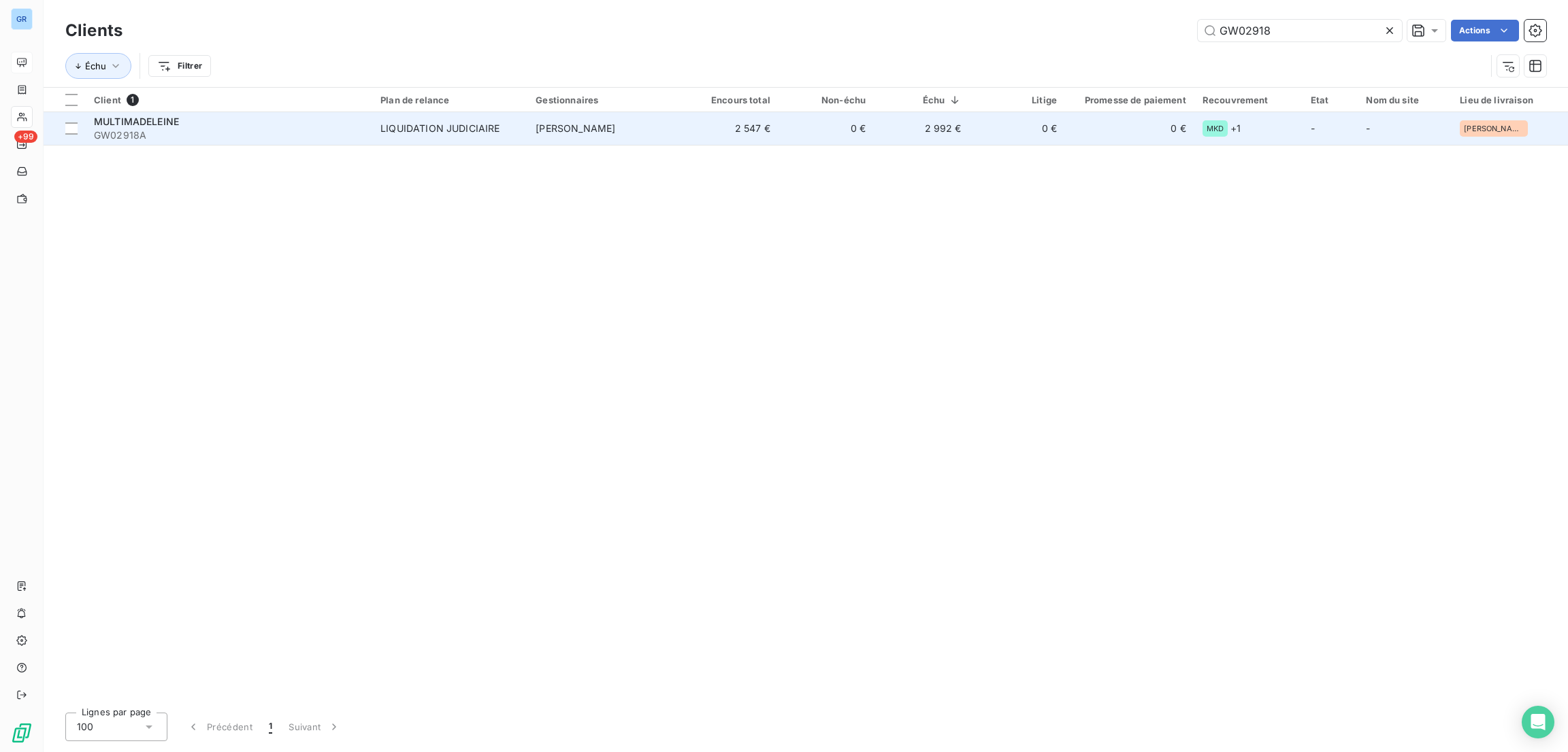
type input "GW02918"
click at [440, 126] on div "LIQUIDATION JUDICIAIRE" at bounding box center [440, 129] width 119 height 14
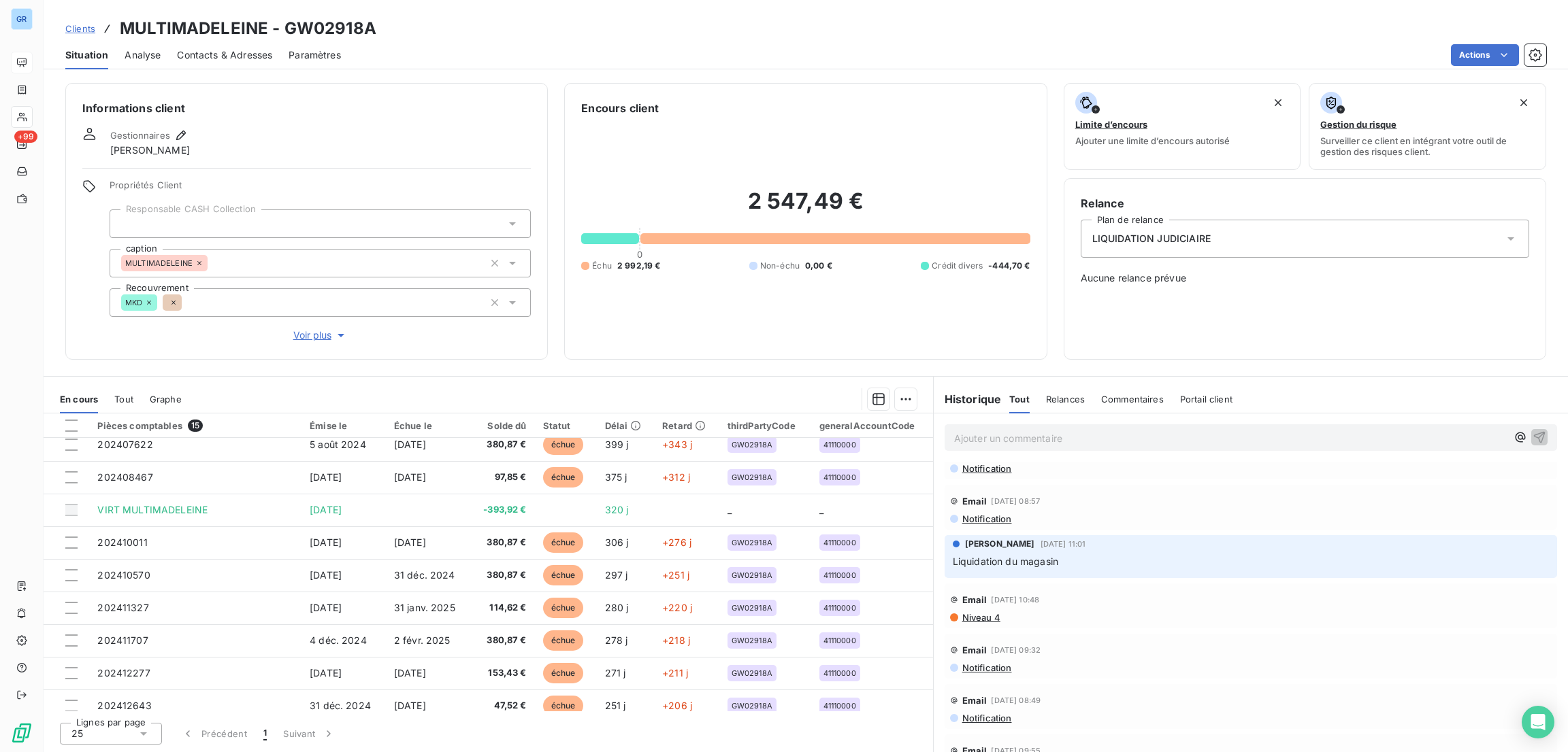
scroll to position [217, 0]
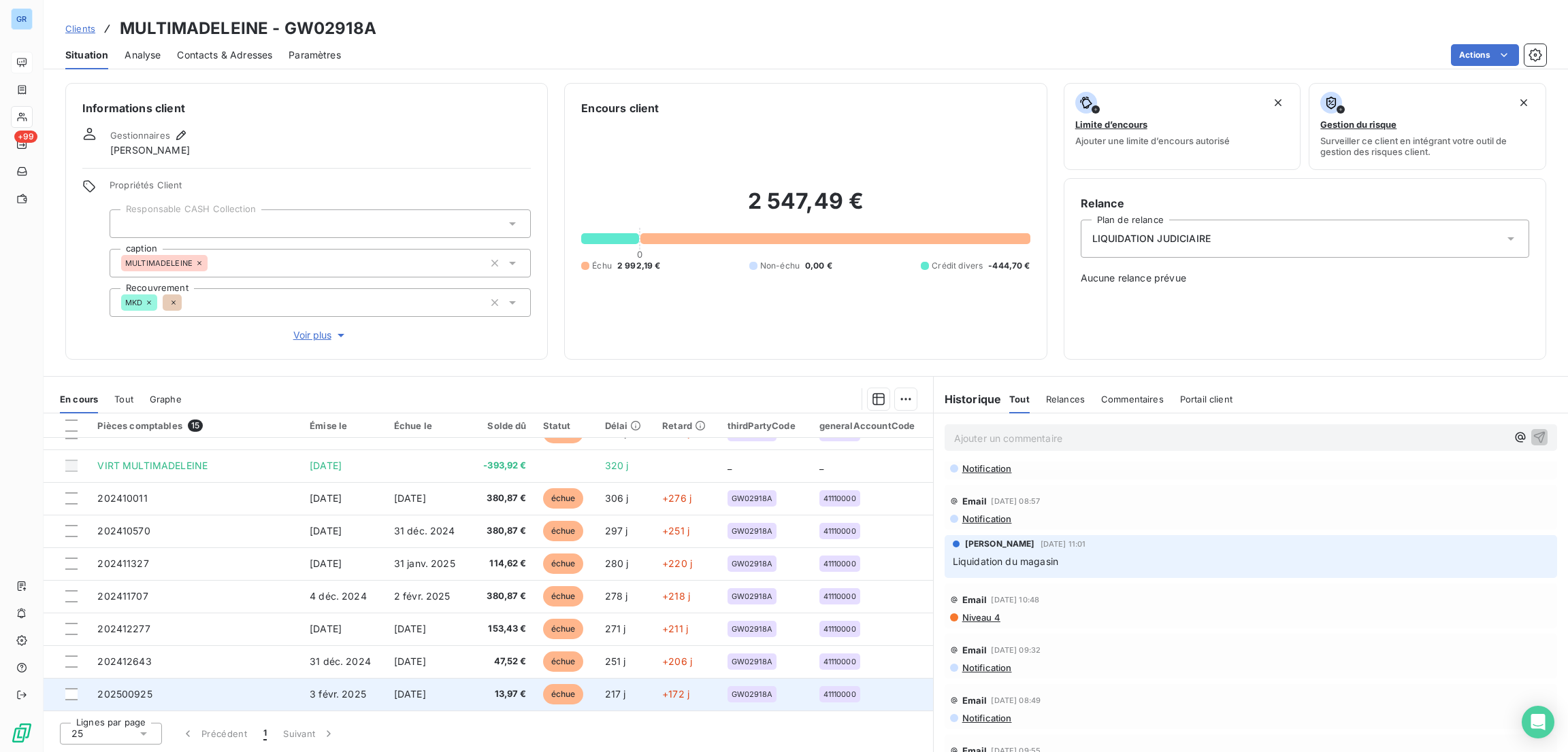
click at [580, 700] on span "échue" at bounding box center [563, 694] width 41 height 20
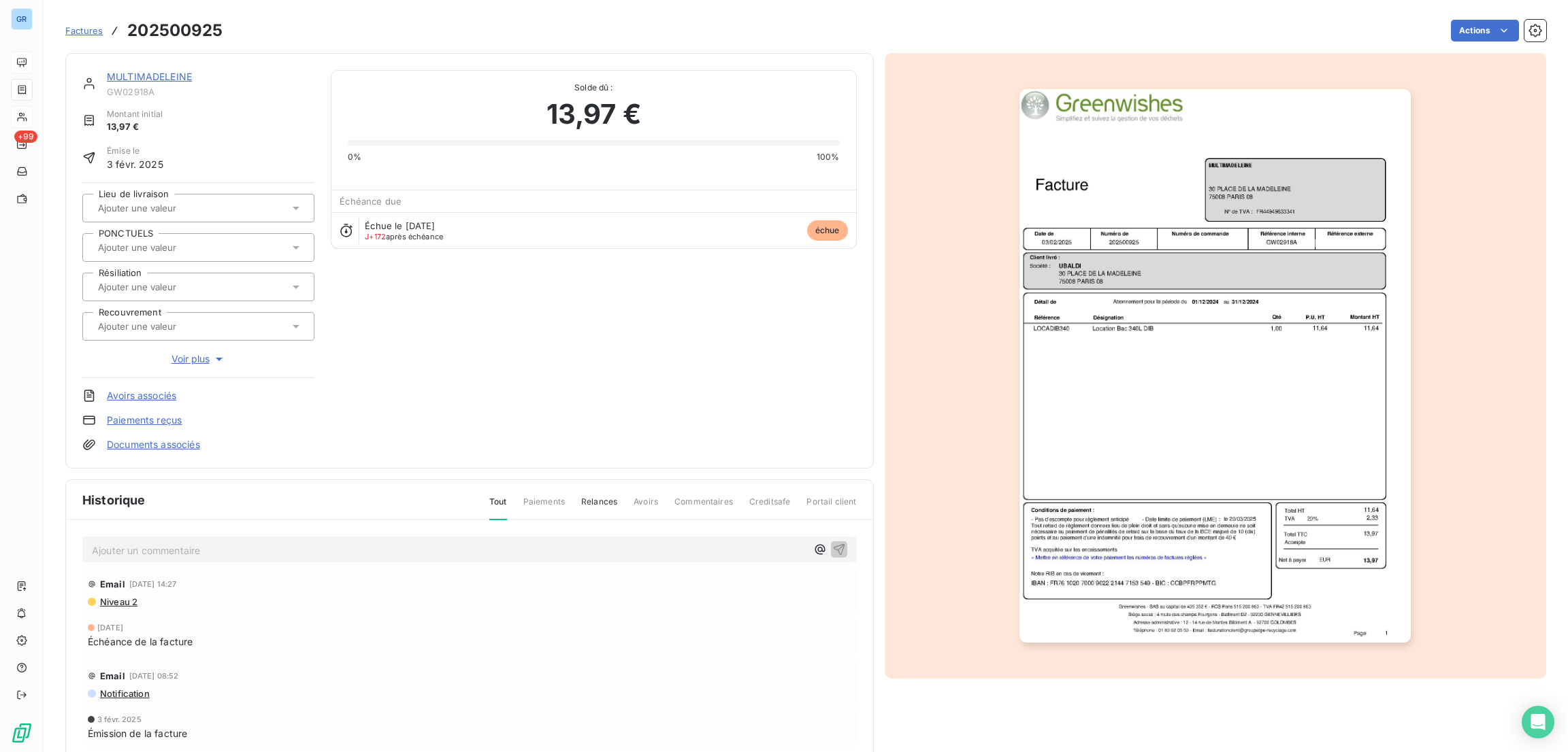
click at [1191, 314] on img "button" at bounding box center [1215, 366] width 391 height 554
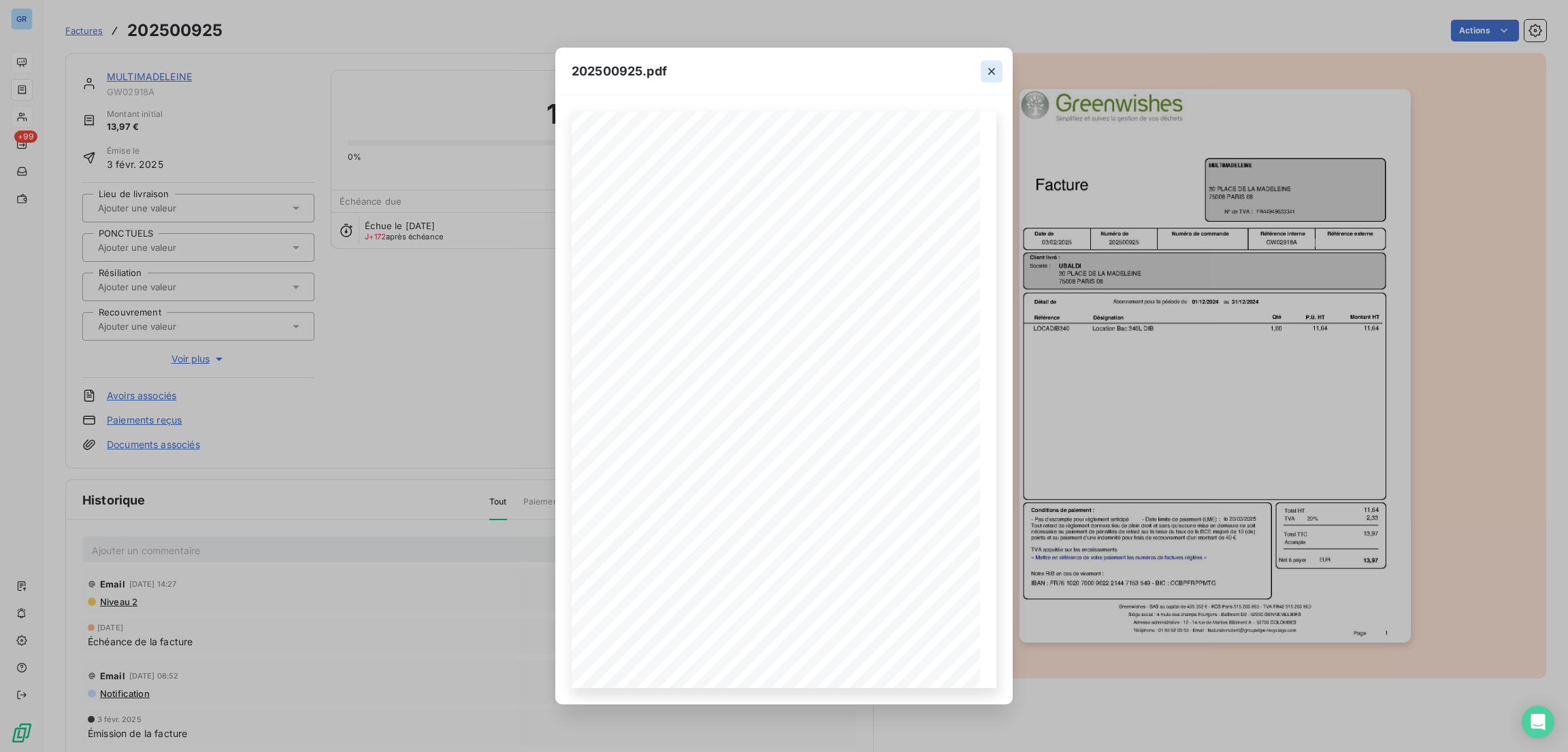
click at [995, 73] on icon "button" at bounding box center [991, 72] width 14 height 14
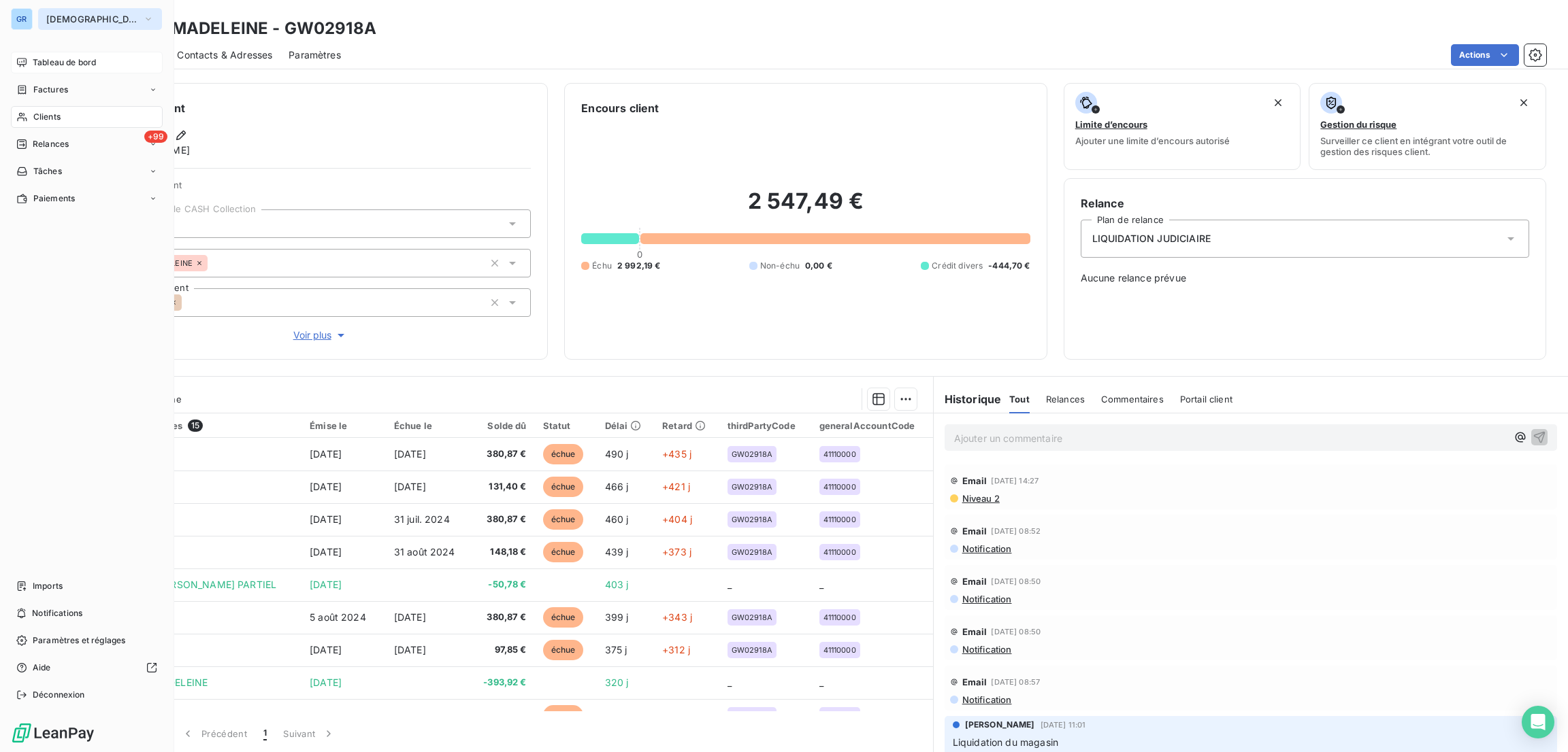
click at [87, 12] on button "[DEMOGRAPHIC_DATA]" at bounding box center [100, 18] width 124 height 22
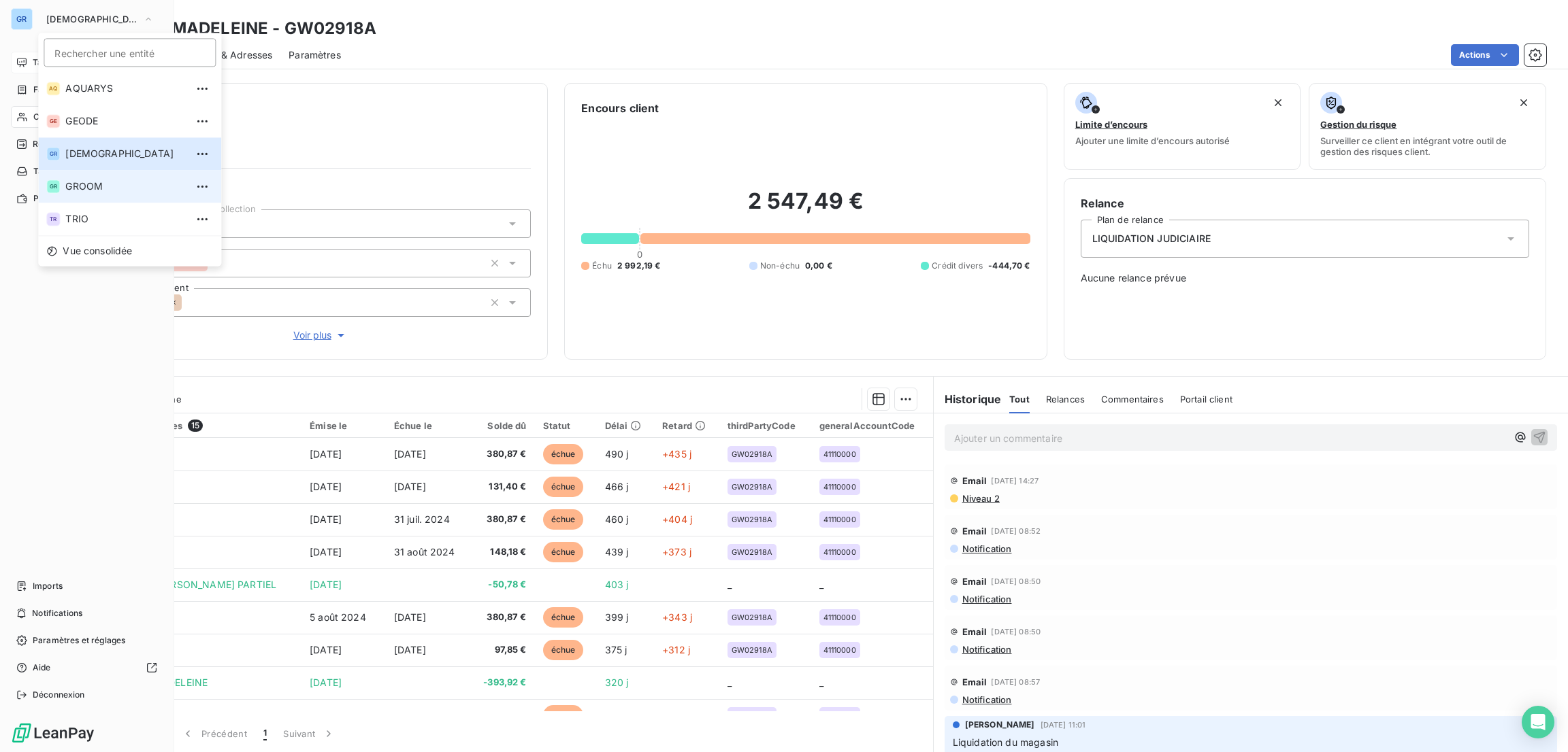
click at [99, 191] on span "GROOM" at bounding box center [126, 187] width 120 height 14
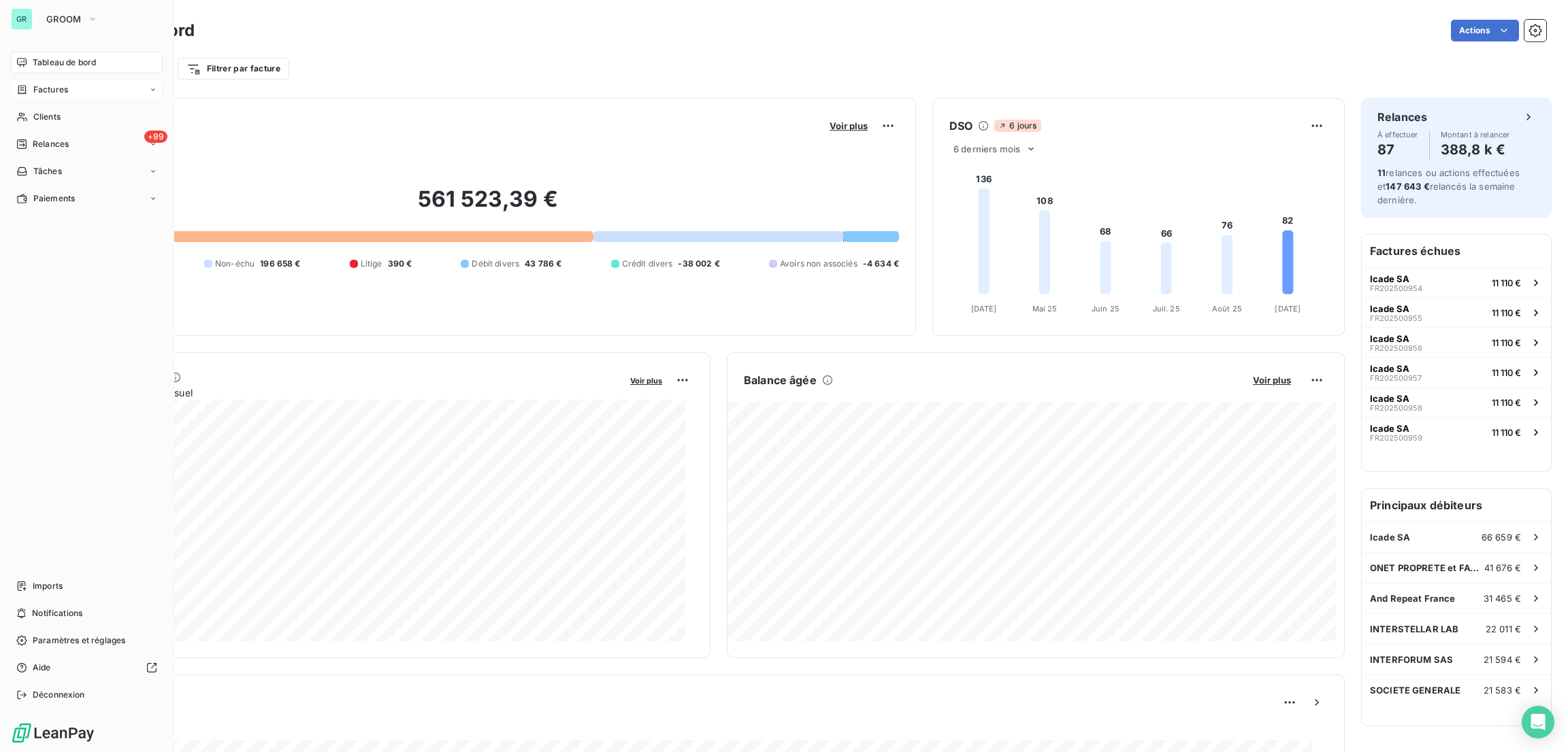
click at [62, 88] on span "Factures" at bounding box center [51, 90] width 35 height 12
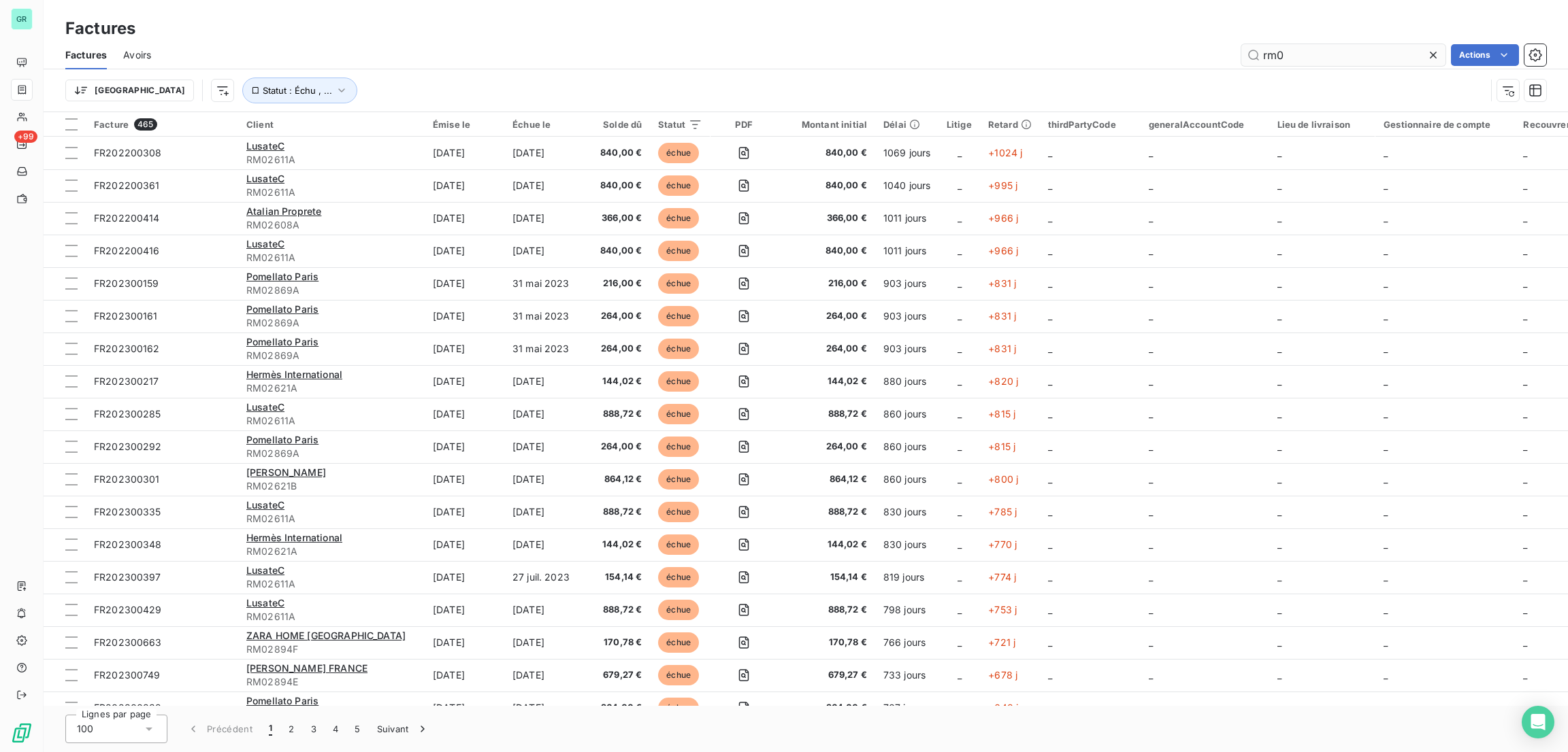
click at [1373, 59] on input "rm0" at bounding box center [1343, 55] width 204 height 22
drag, startPoint x: 1362, startPoint y: 61, endPoint x: 1161, endPoint y: 13, distance: 206.7
click at [1161, 13] on div "Factures Factures Avoirs rm0 Actions Trier Statut : Échu , ..." at bounding box center [805, 56] width 1524 height 113
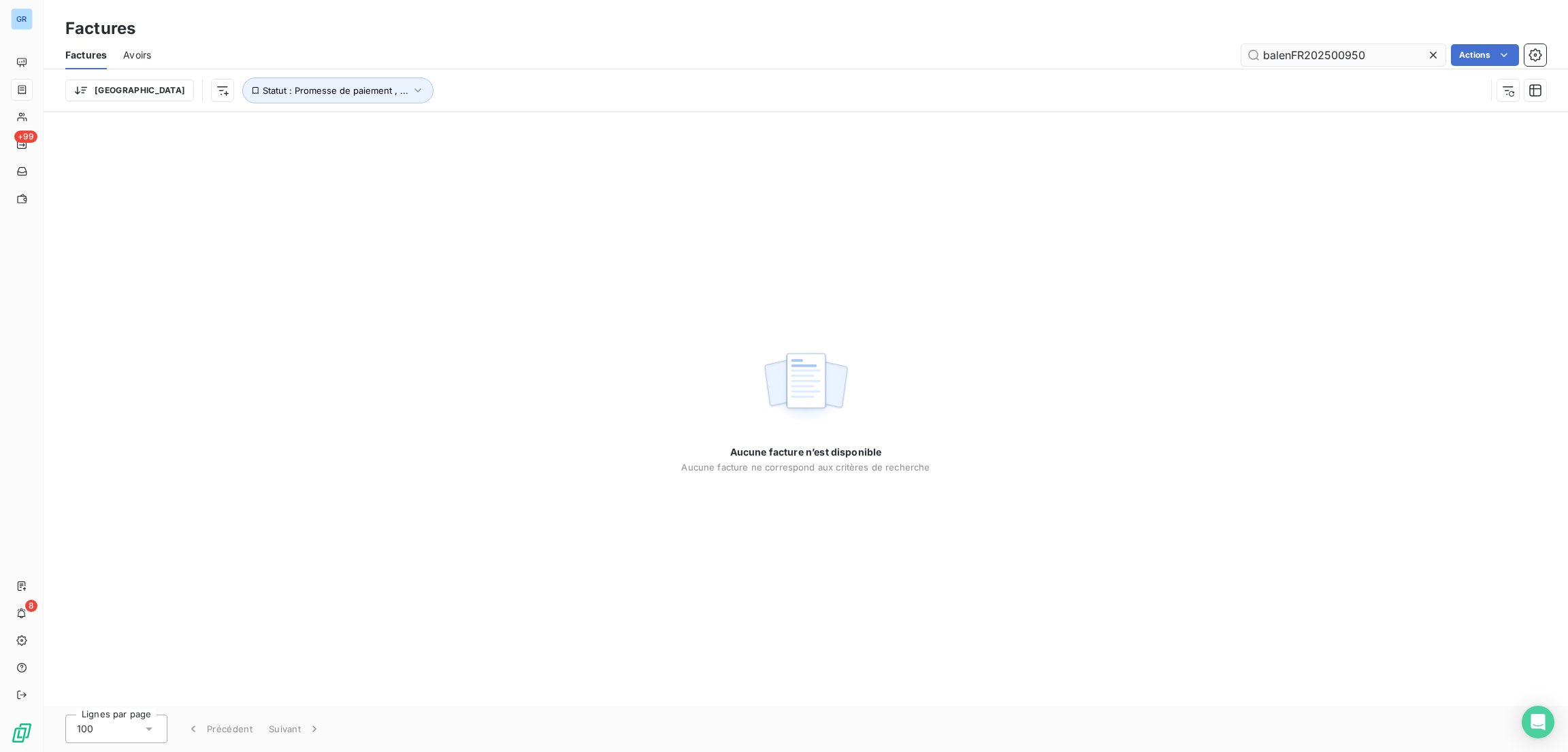
click at [1288, 53] on input "balenFR202500950" at bounding box center [1343, 55] width 204 height 22
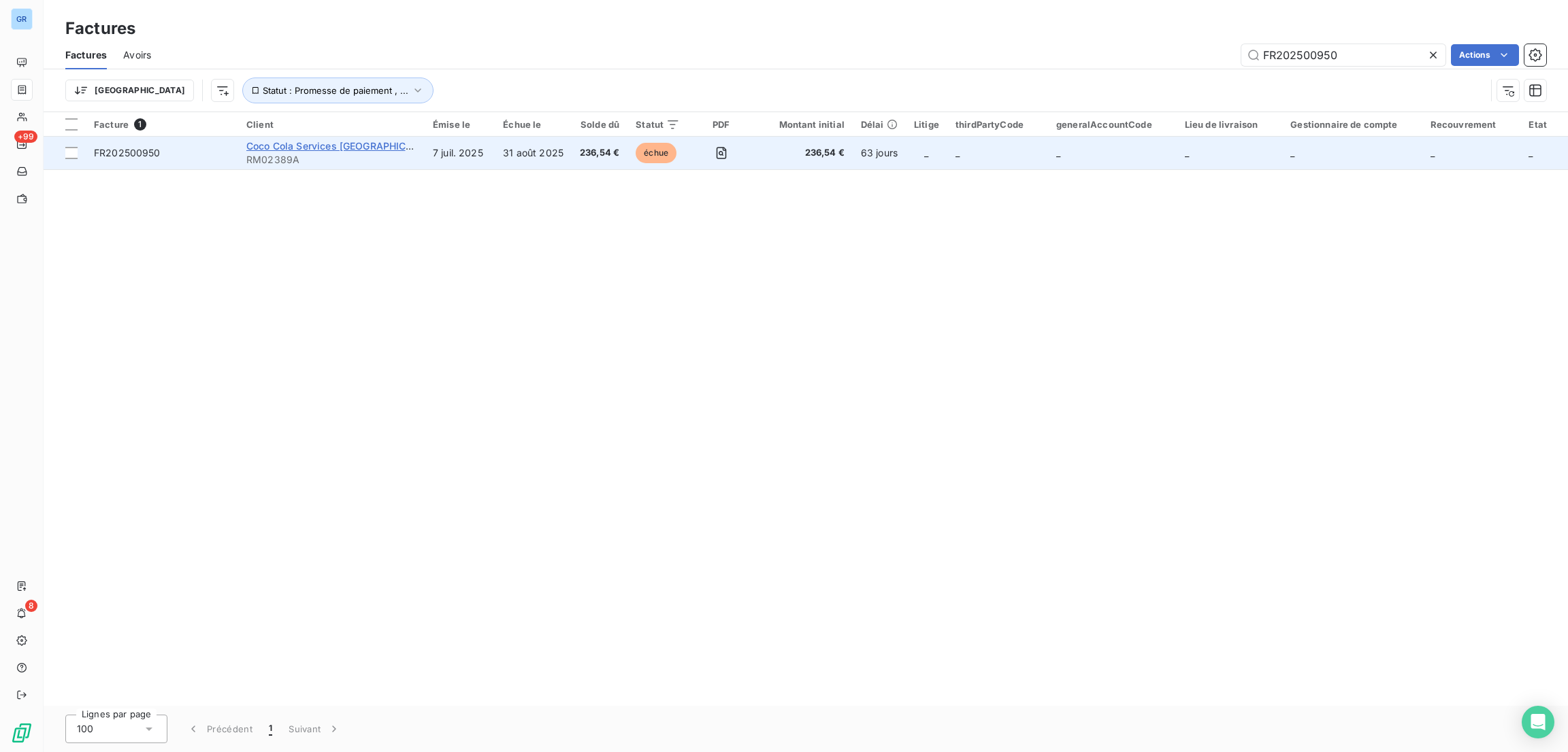
type input "FR202500950"
click at [353, 143] on span "Coco Cola Services [GEOGRAPHIC_DATA] Sas" at bounding box center [352, 146] width 212 height 11
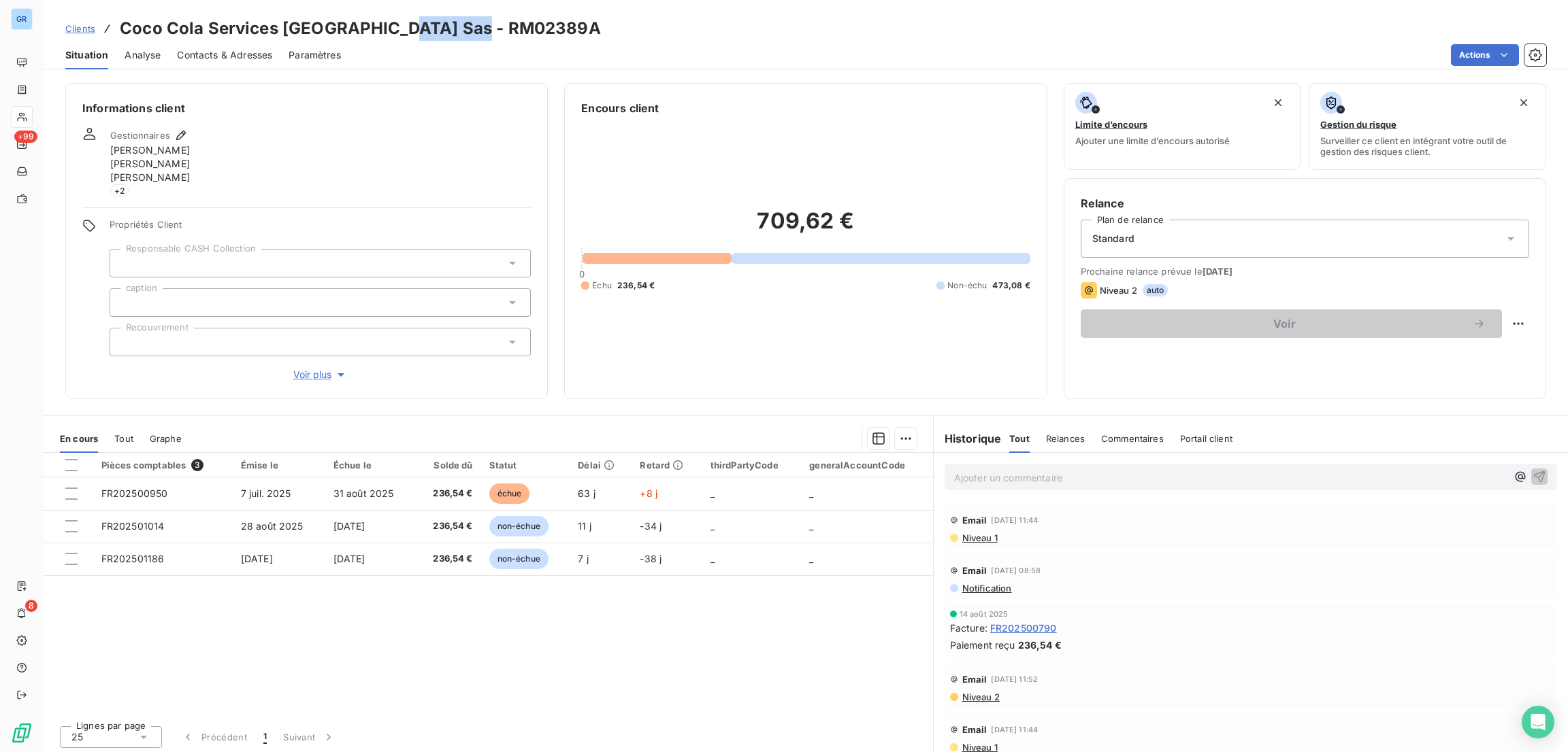
drag, startPoint x: 475, startPoint y: 24, endPoint x: 386, endPoint y: 22, distance: 89.0
click at [386, 22] on h3 "Coco Cola Services [GEOGRAPHIC_DATA] Sas - RM02389A" at bounding box center [359, 29] width 481 height 24
copy h3 "RM02389A"
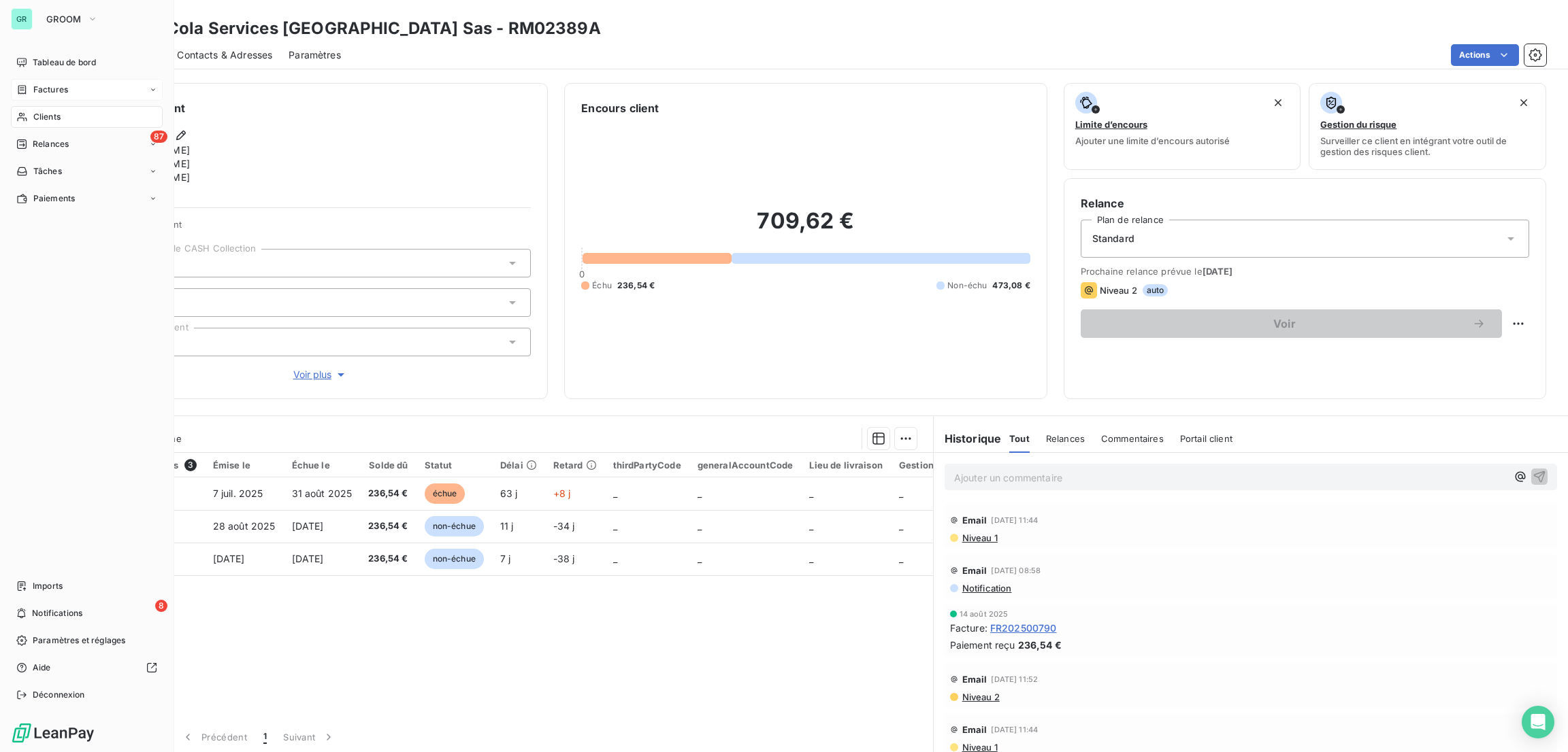
click at [46, 89] on span "Factures" at bounding box center [51, 90] width 35 height 12
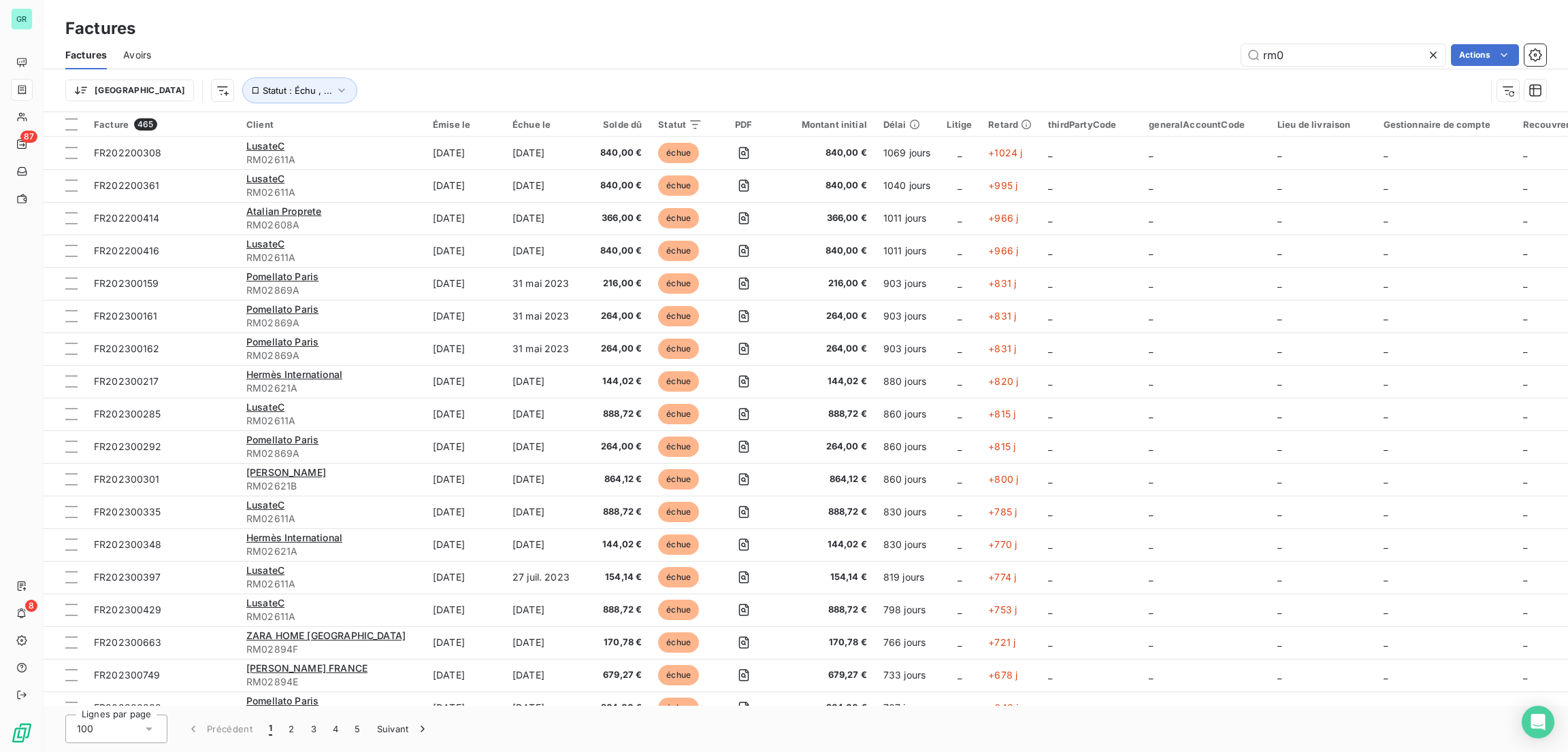
drag, startPoint x: 1325, startPoint y: 47, endPoint x: 1107, endPoint y: 87, distance: 221.6
click at [1107, 87] on div "Factures Avoirs rm0 Actions Trier Statut : Échu , ..." at bounding box center [805, 76] width 1524 height 71
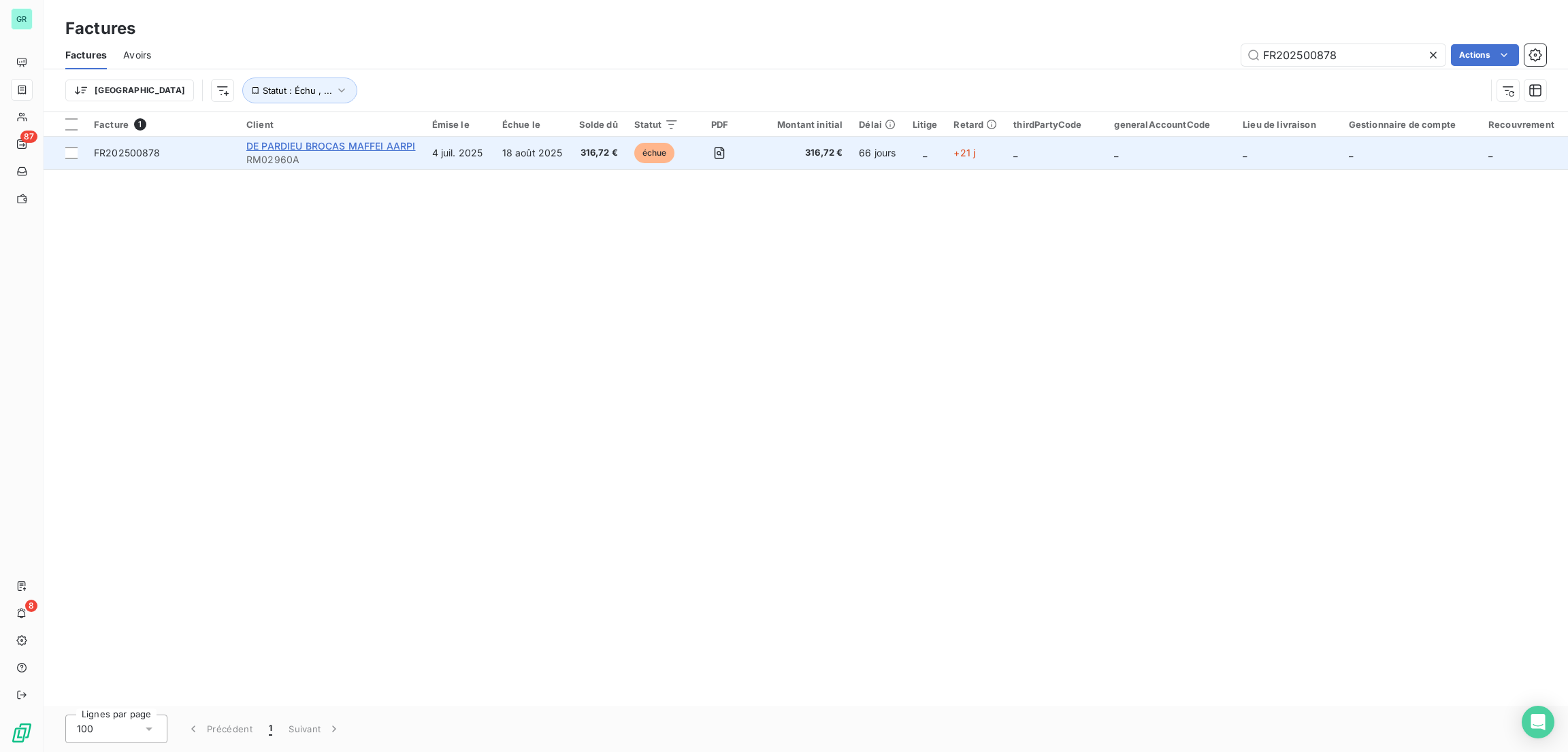
type input "FR202500878"
click at [385, 145] on span "DE PARDIEU BROCAS MAFFEI AARPI" at bounding box center [331, 146] width 169 height 11
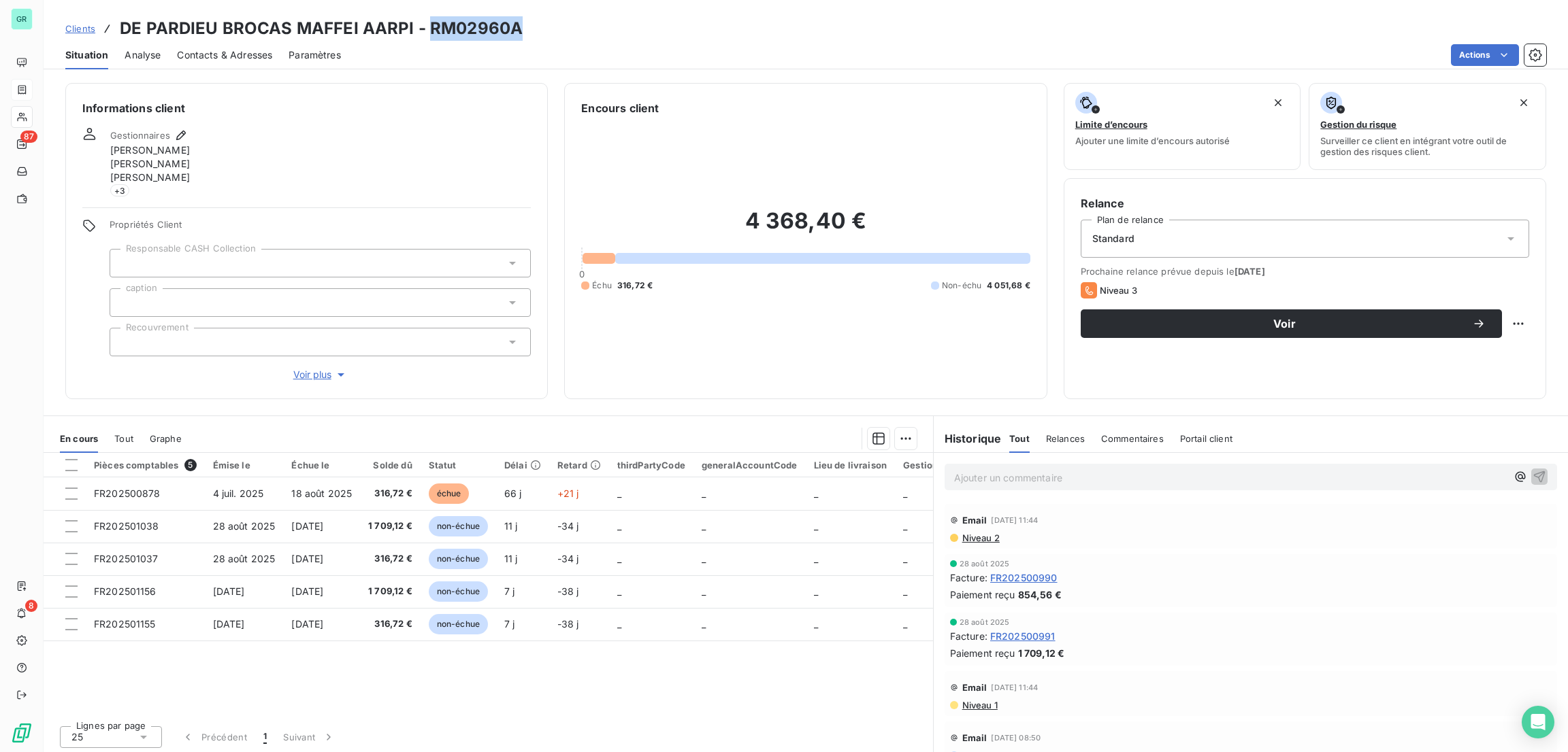
drag, startPoint x: 521, startPoint y: 24, endPoint x: 426, endPoint y: 21, distance: 95.0
click at [426, 21] on div "Clients DE PARDIEU BROCAS MAFFEI AARPI - RM02960A" at bounding box center [805, 29] width 1524 height 24
copy h3 "RM02960A"
